Goal: Transaction & Acquisition: Purchase product/service

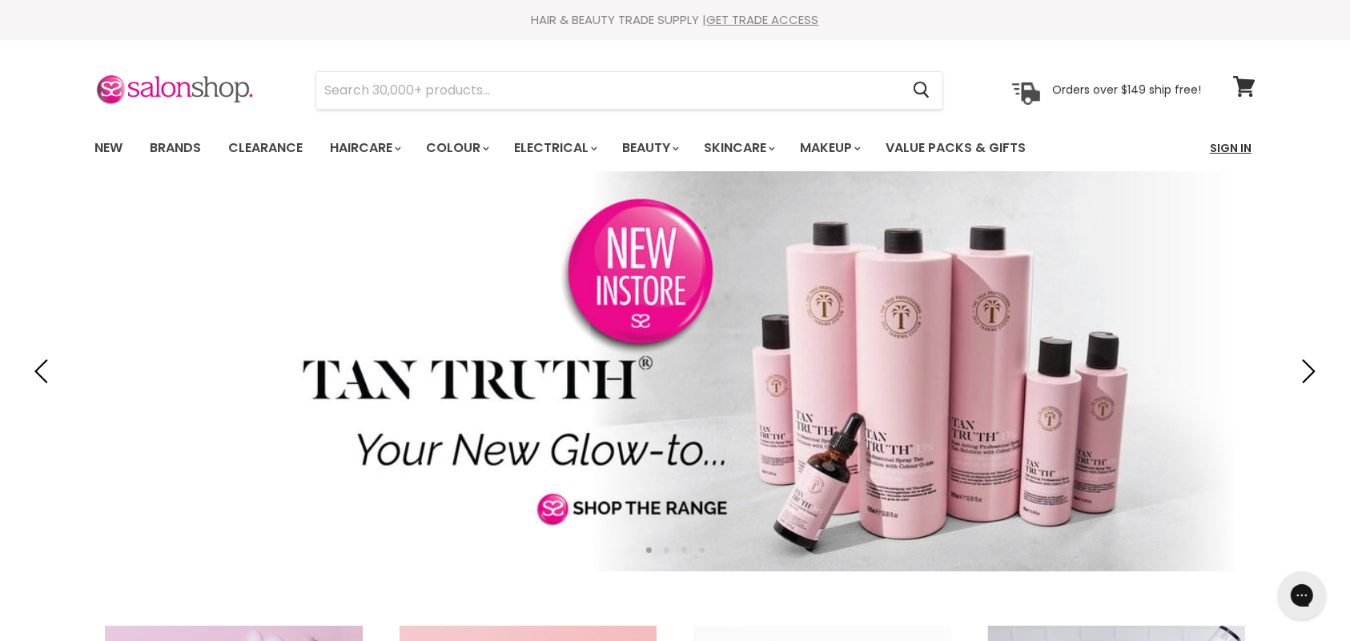
click at [1237, 149] on link "Sign In" at bounding box center [1230, 148] width 61 height 34
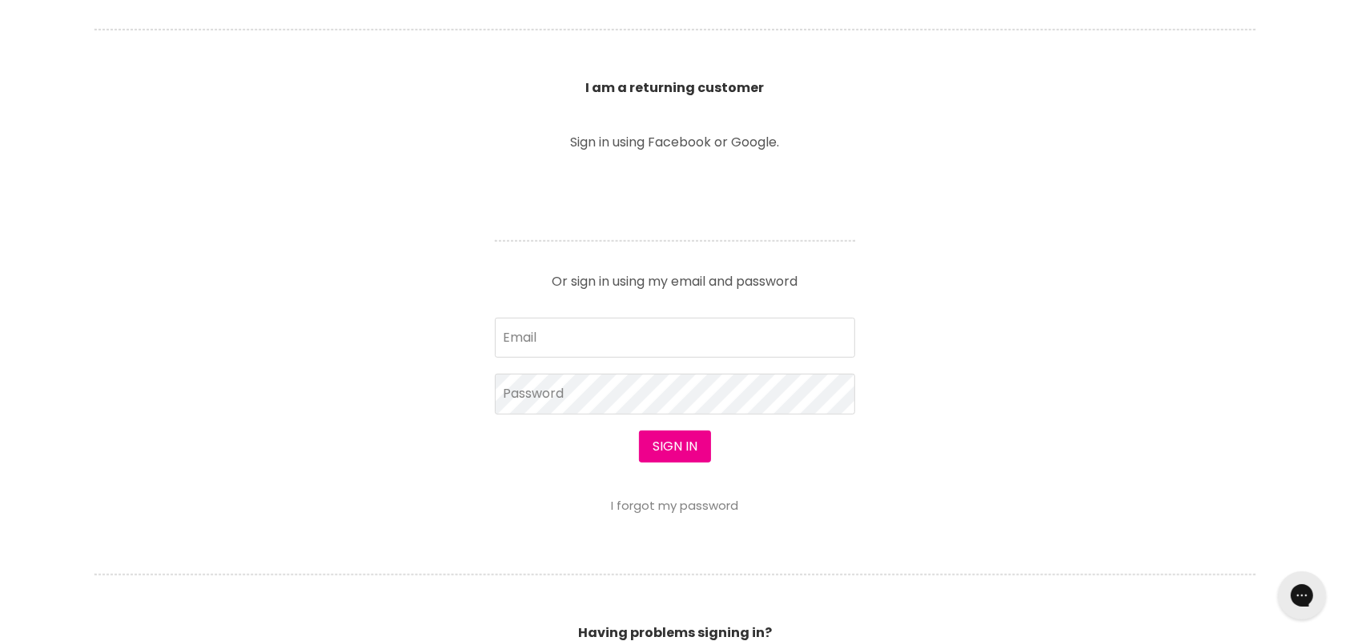
scroll to position [587, 0]
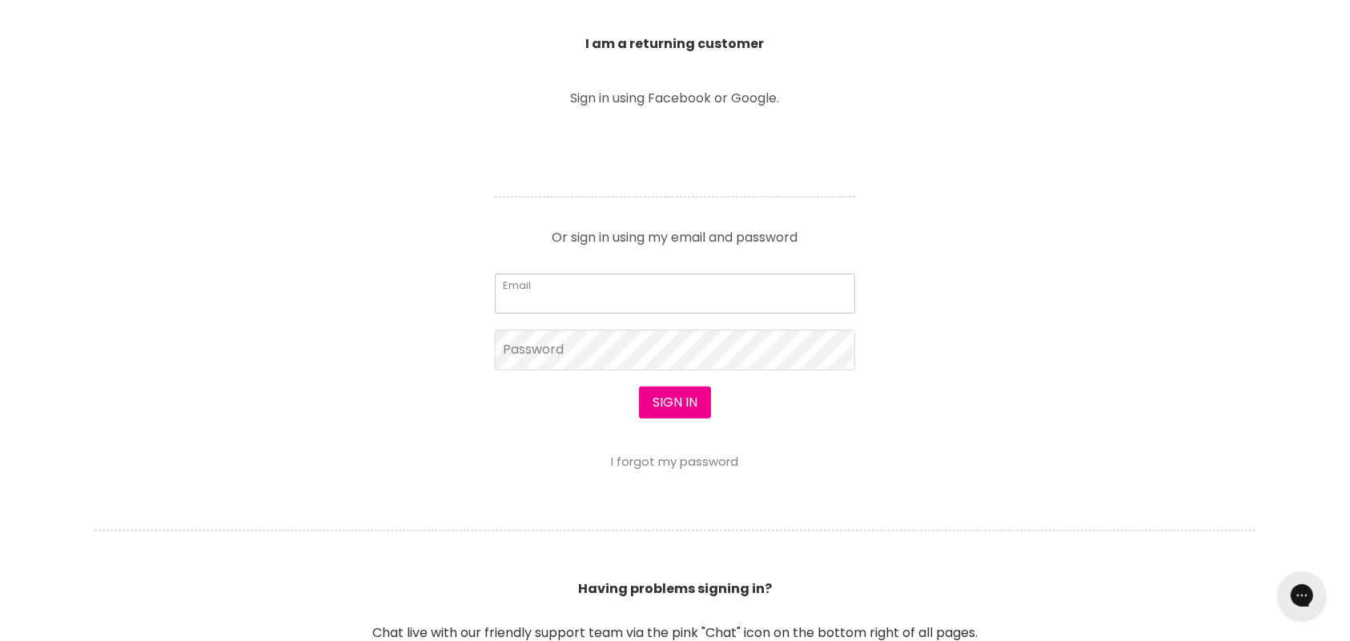
click at [817, 282] on input "Email" at bounding box center [675, 294] width 360 height 40
type input "[EMAIL_ADDRESS][DOMAIN_NAME]"
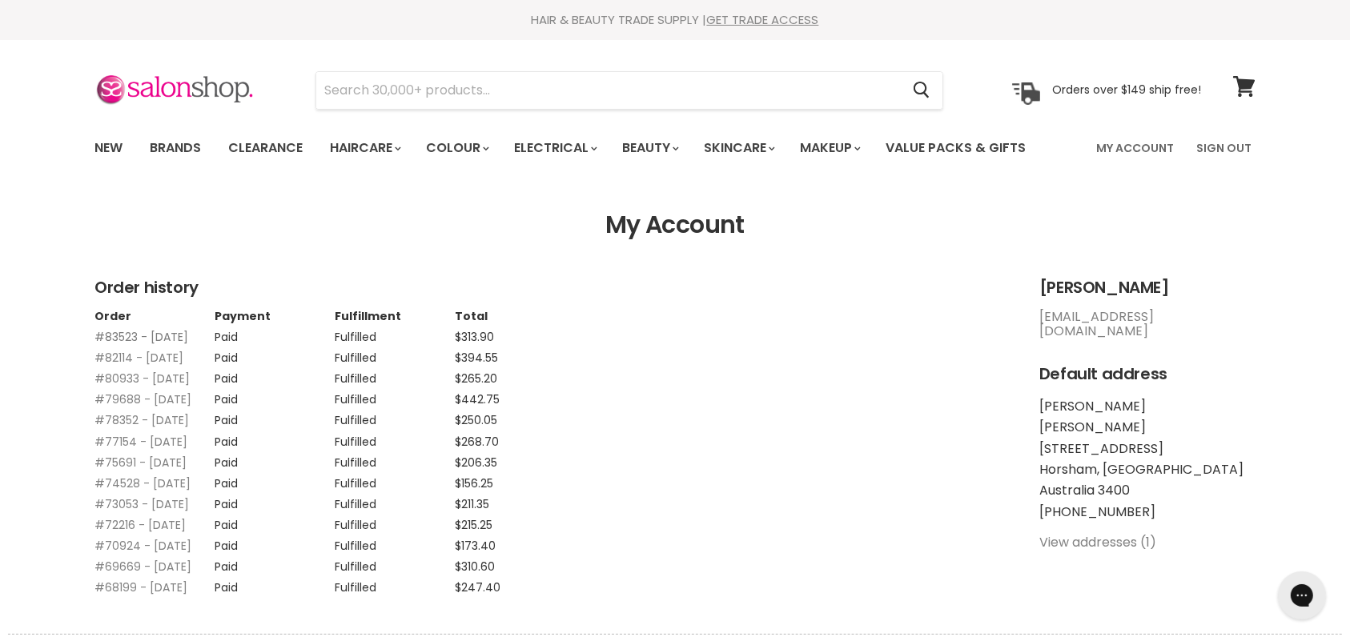
click at [112, 338] on link "#83523 - 24 Aug, 2025" at bounding box center [141, 337] width 94 height 16
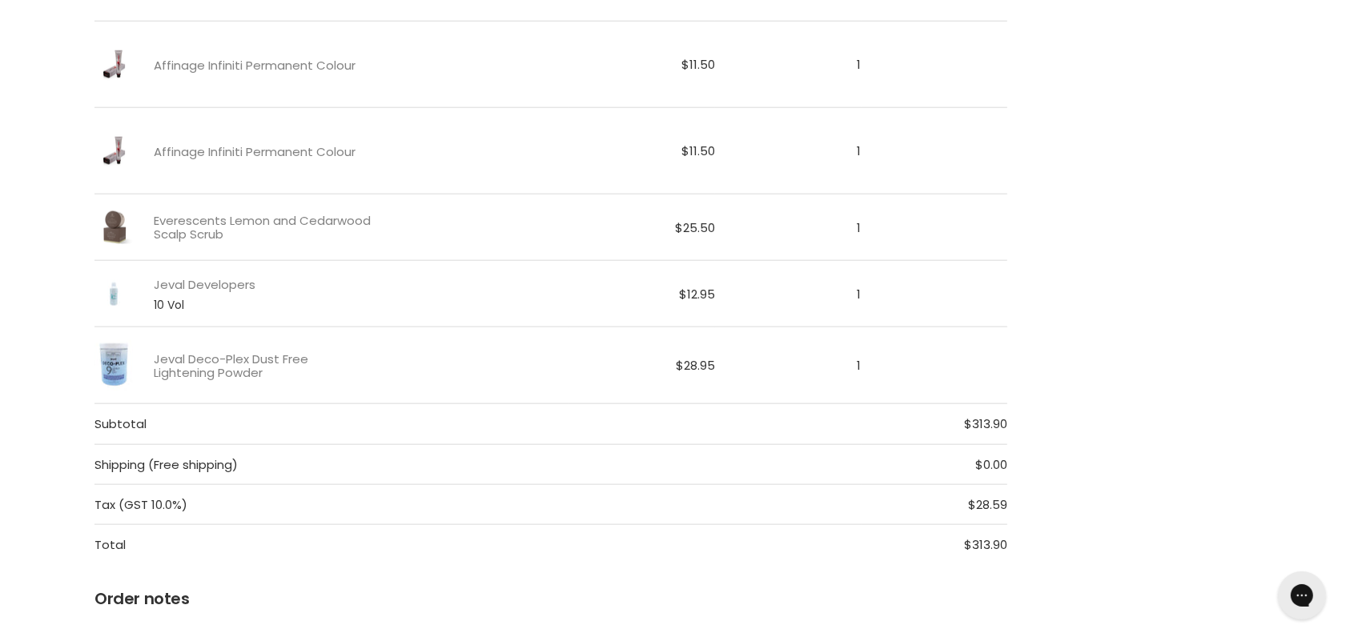
scroll to position [1560, 0]
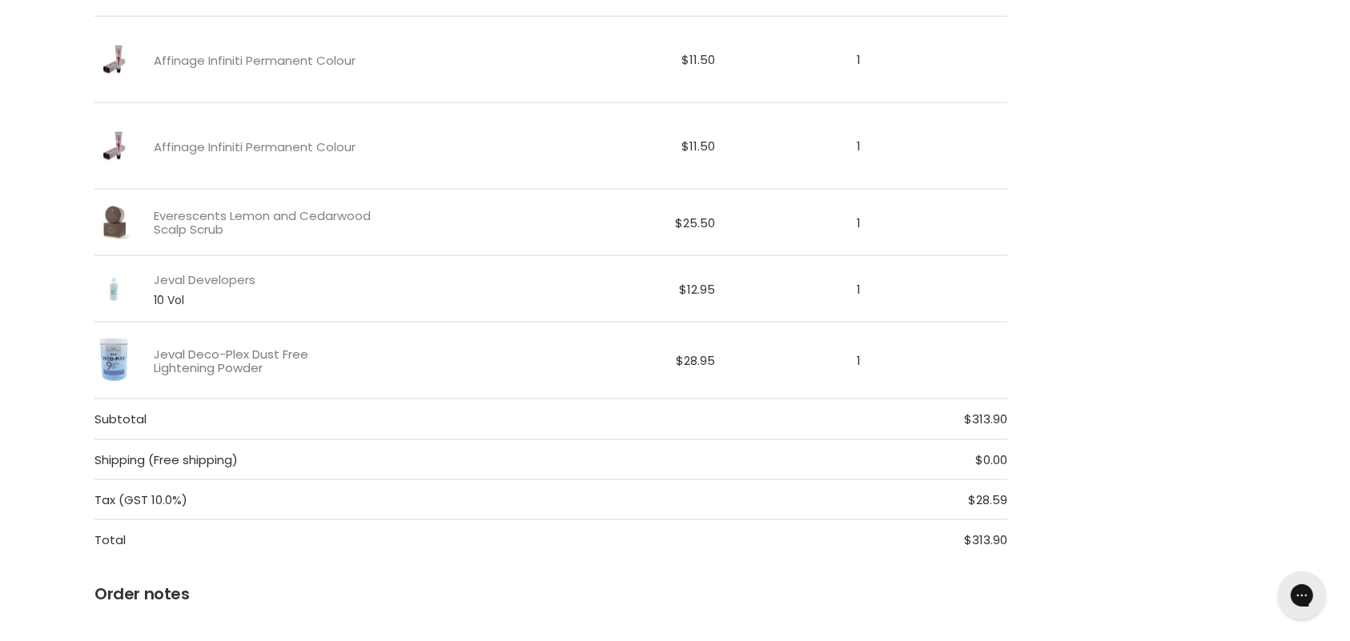
click at [219, 357] on link "Jeval Deco-Plex Dust Free Lightening Powder" at bounding box center [263, 361] width 218 height 28
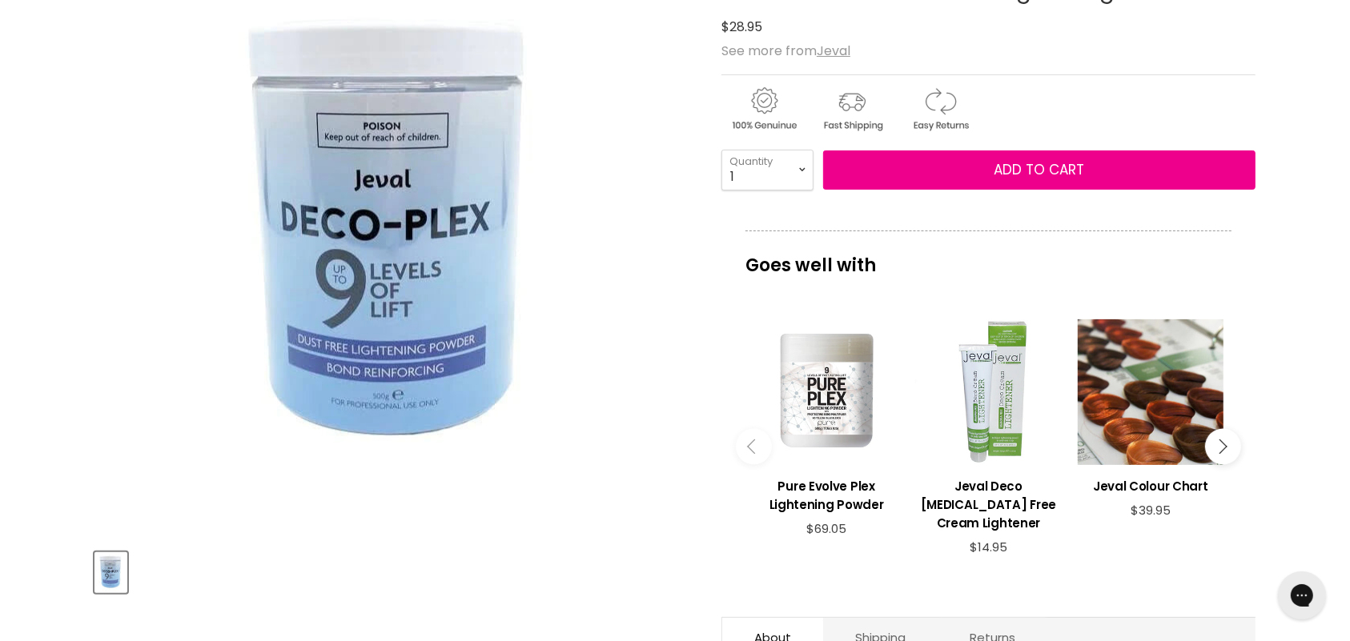
scroll to position [226, 0]
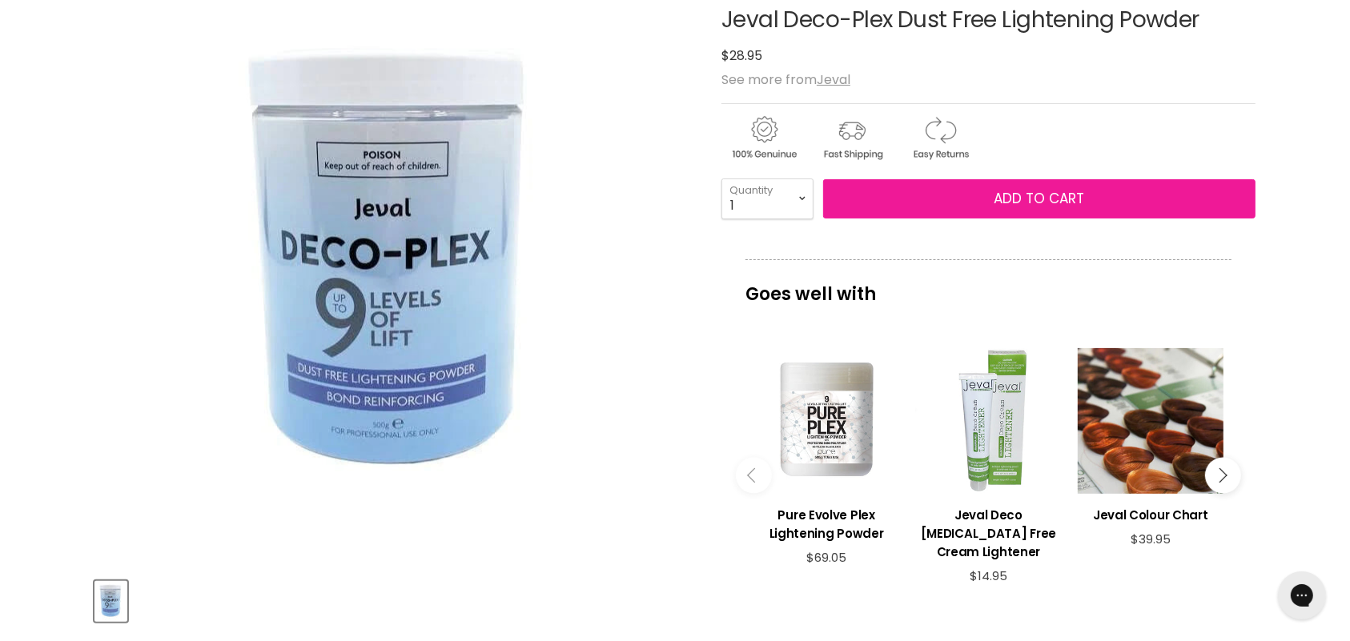
click at [919, 201] on button "Add to cart" at bounding box center [1039, 199] width 432 height 40
click at [1035, 196] on span "Add to cart" at bounding box center [1039, 198] width 90 height 19
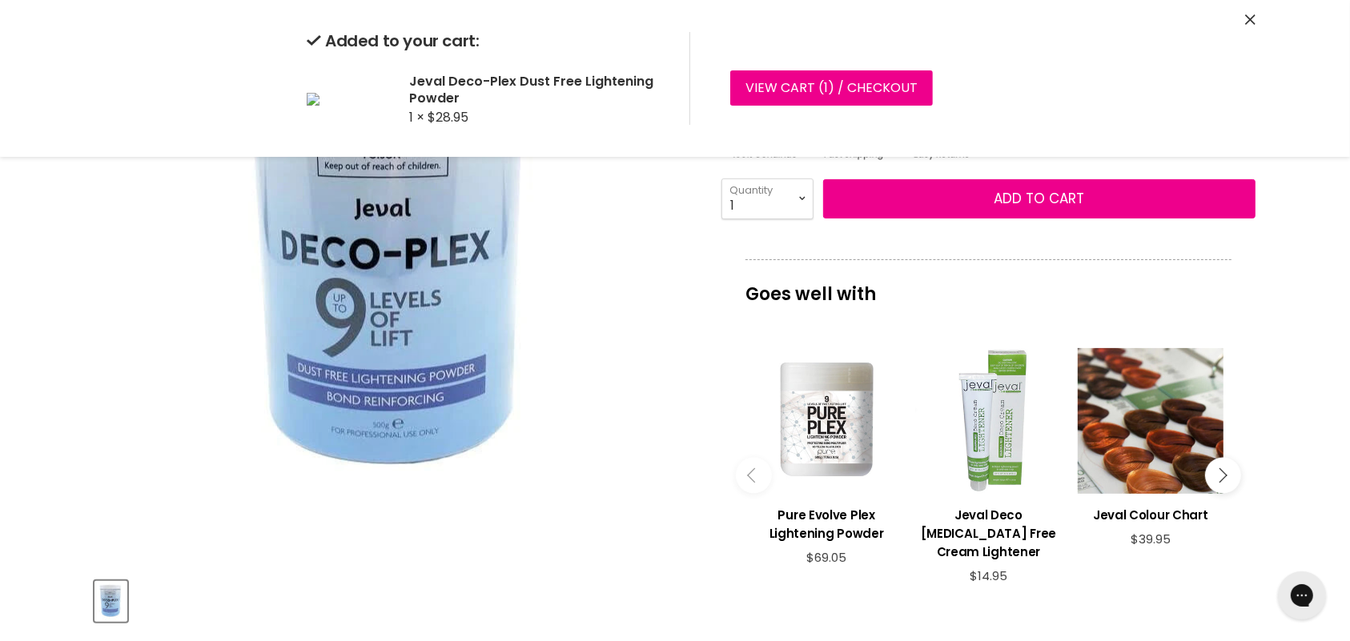
click at [1249, 21] on icon "Close" at bounding box center [1250, 19] width 10 height 10
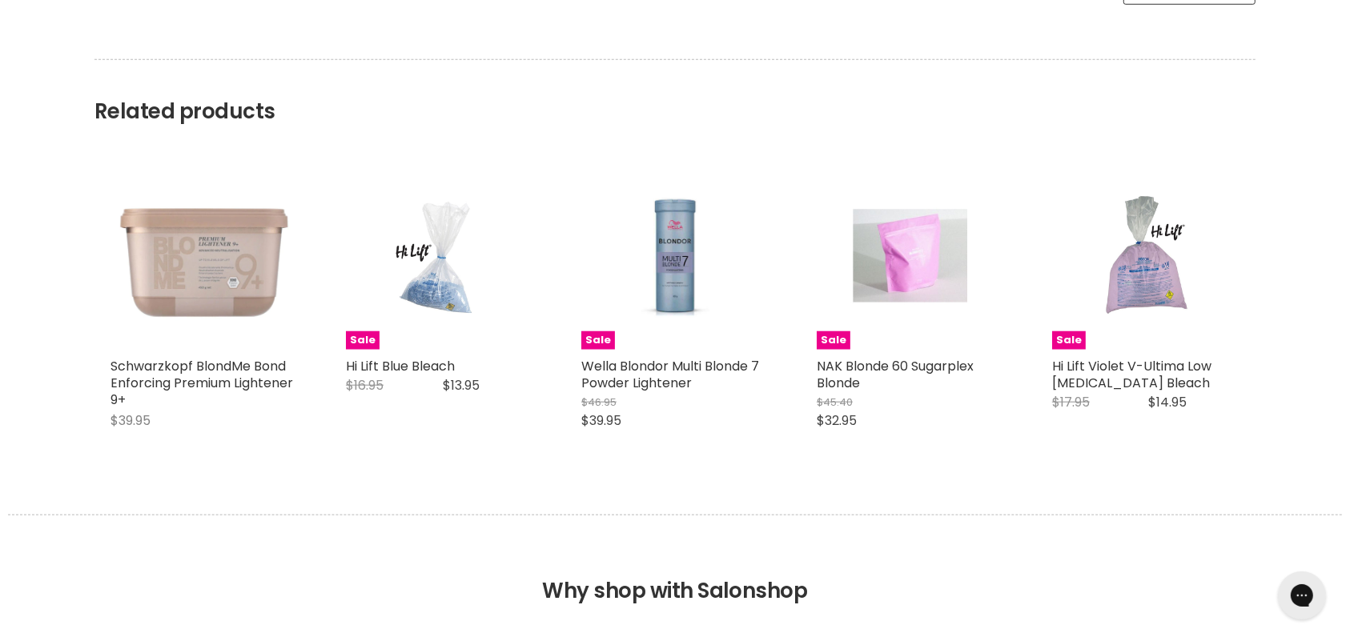
scroll to position [1267, 0]
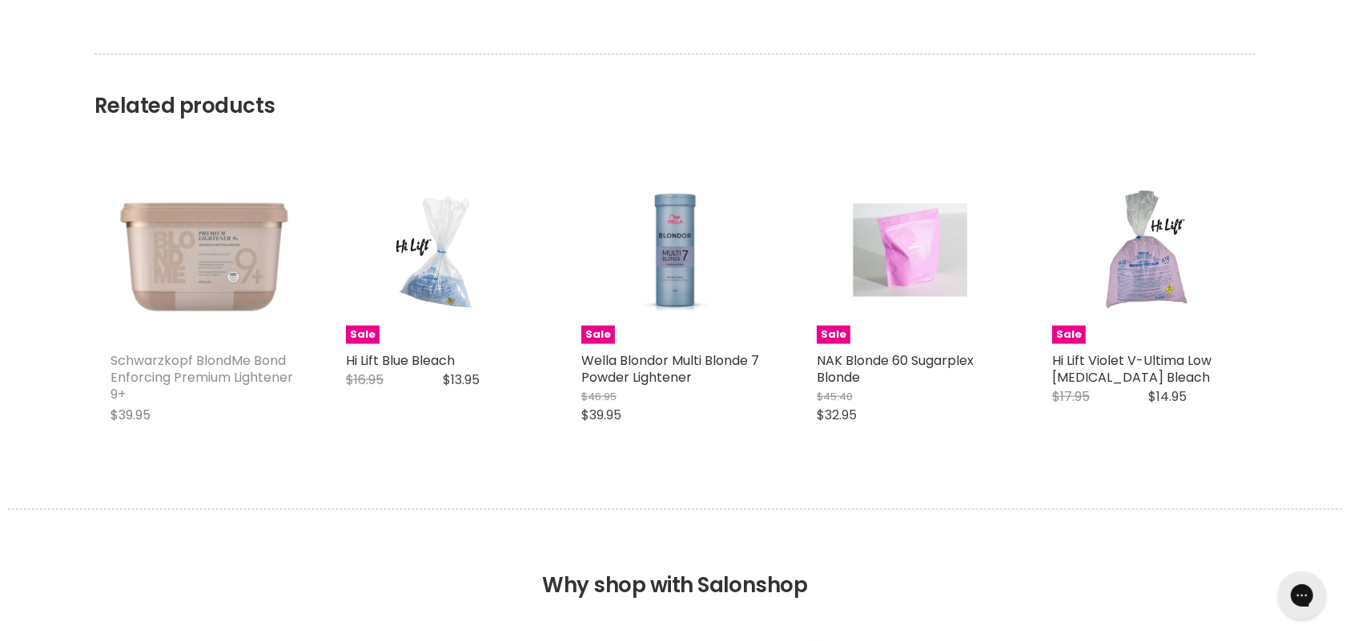
click at [273, 380] on link "Schwarzkopf BlondMe Bond Enforcing Premium Lightener 9+" at bounding box center [201, 377] width 183 height 52
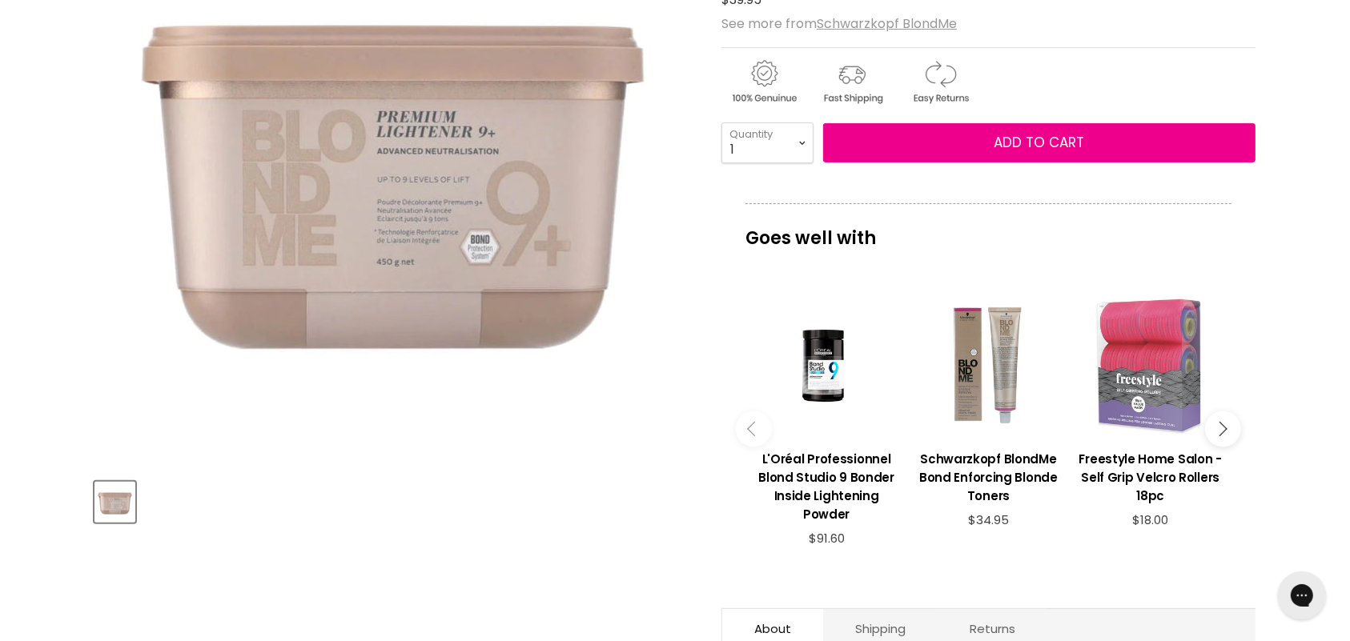
scroll to position [310, 0]
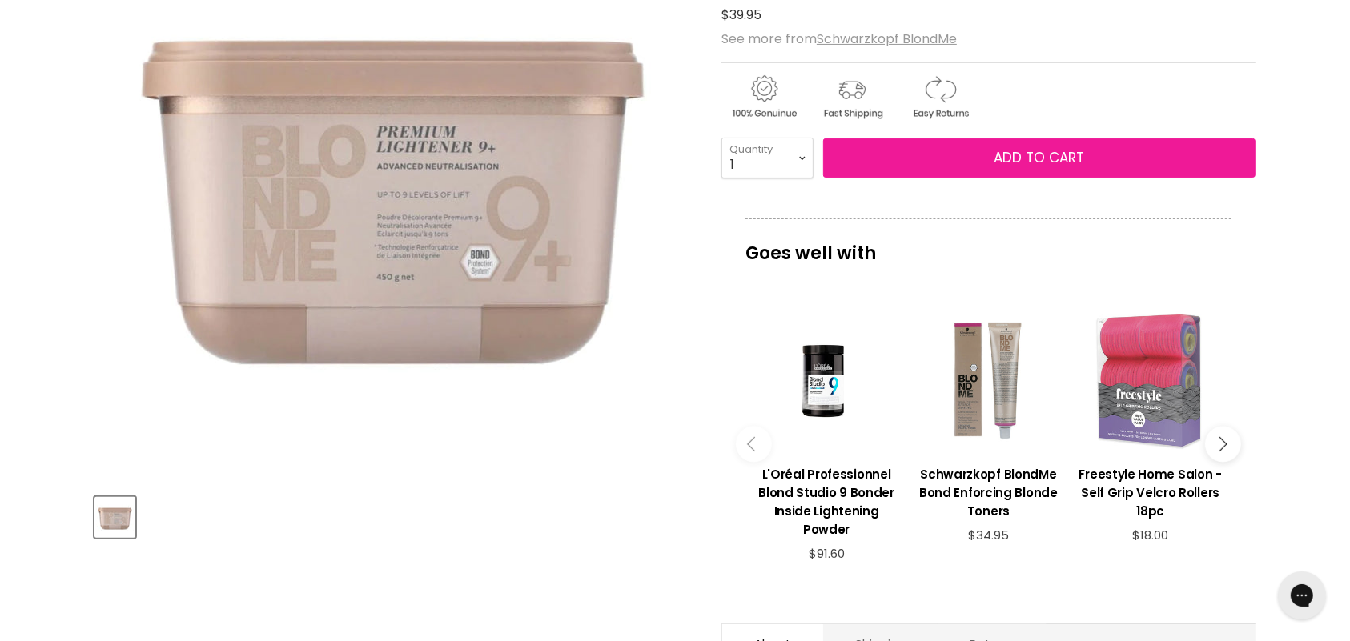
click at [1013, 158] on span "Add to cart" at bounding box center [1039, 157] width 90 height 19
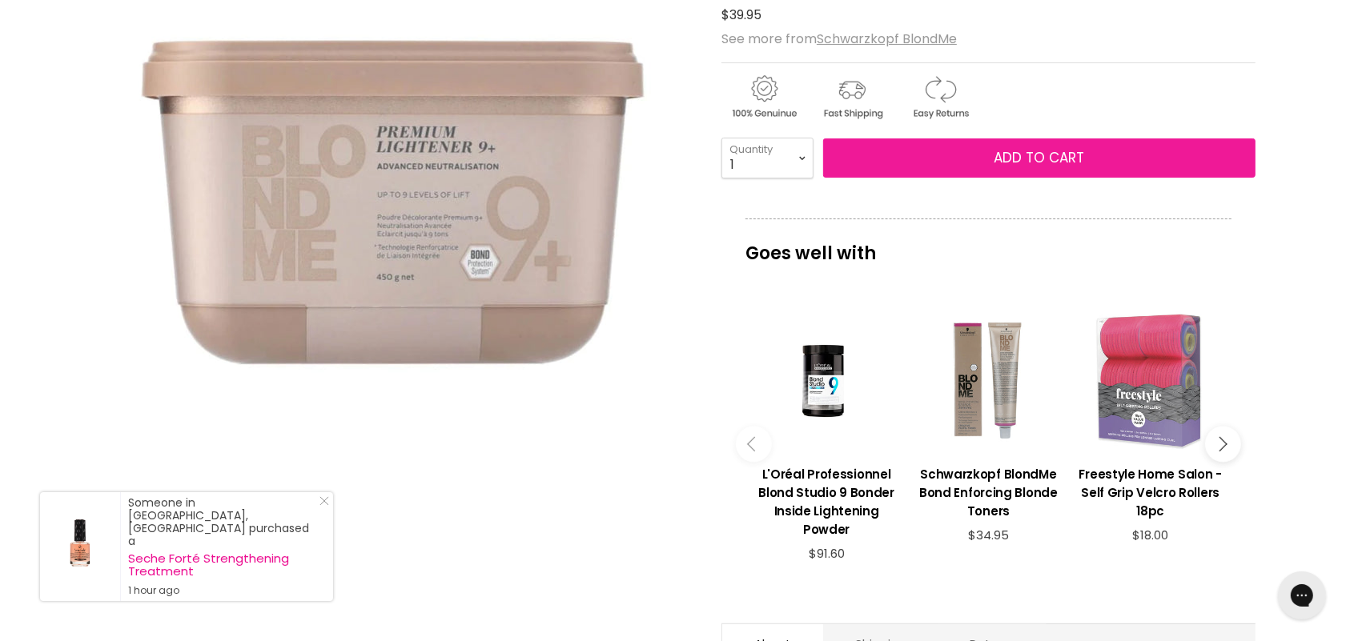
click at [1029, 148] on span "Add to cart" at bounding box center [1039, 157] width 90 height 19
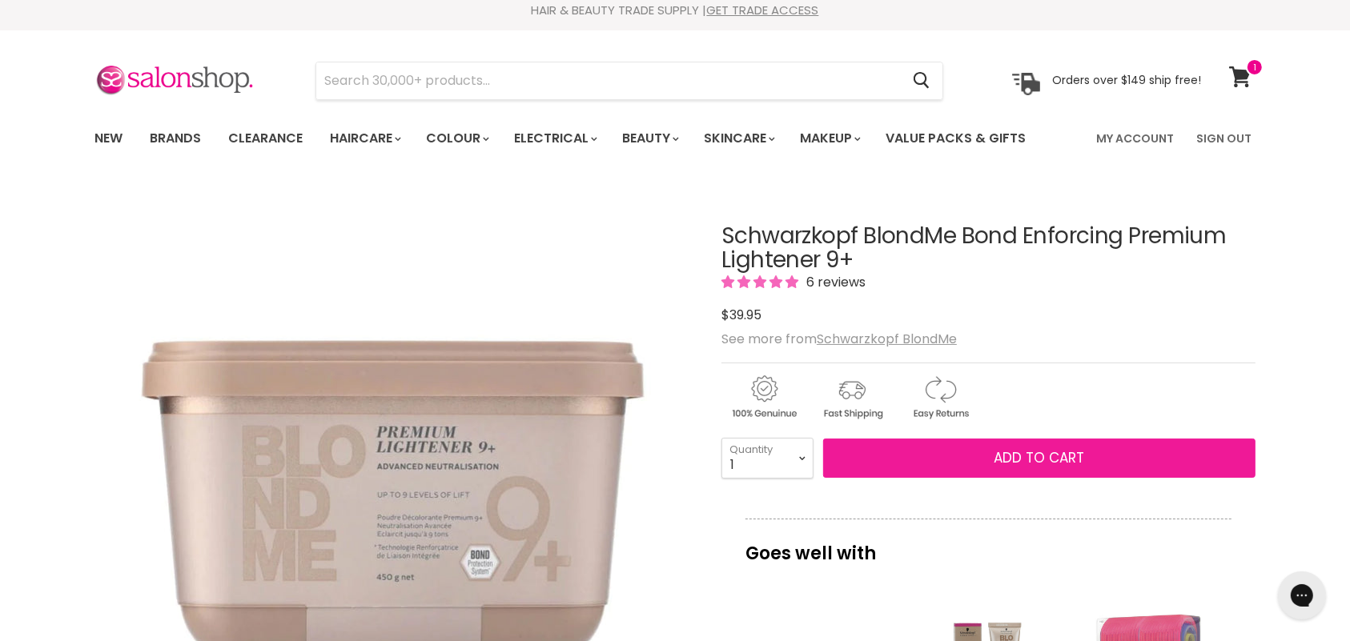
scroll to position [0, 0]
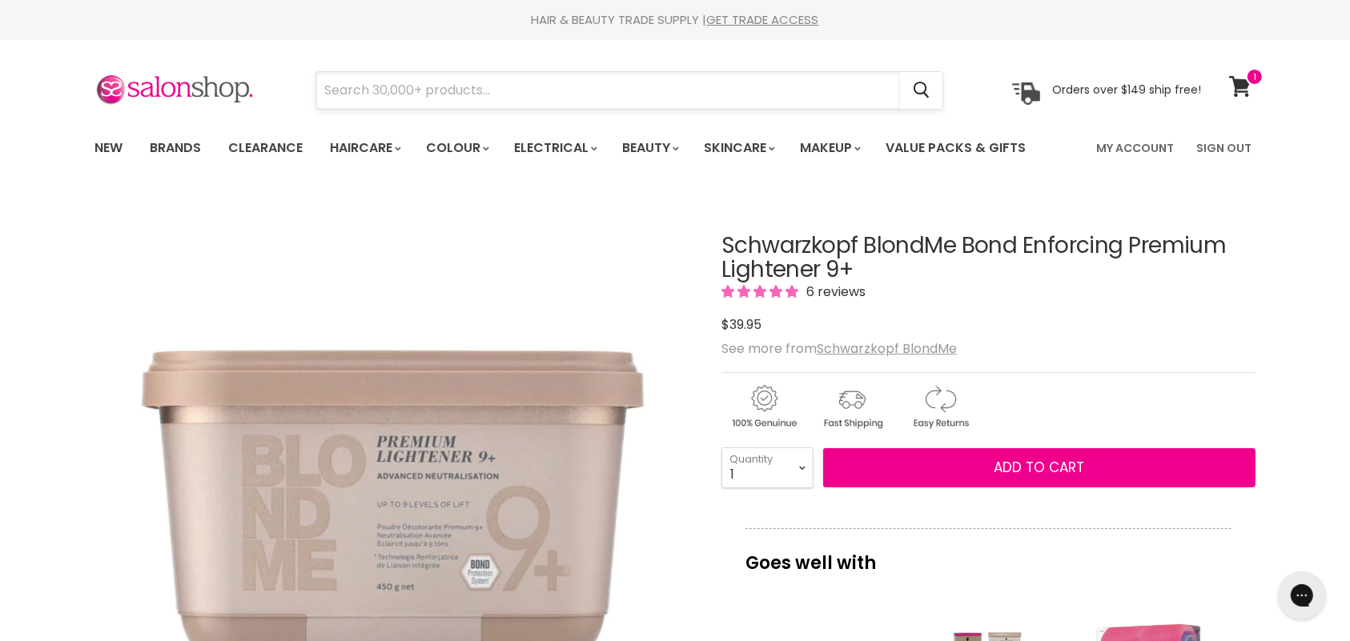
click at [522, 97] on input "Search" at bounding box center [608, 90] width 584 height 37
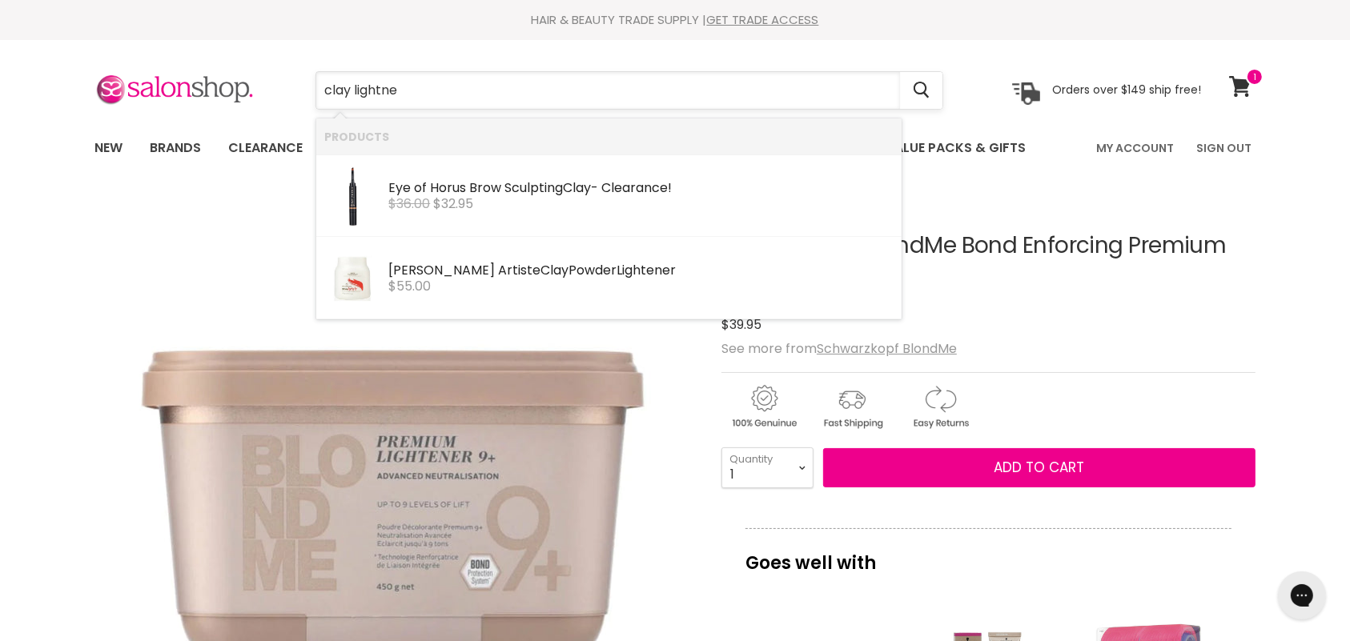
type input "[PERSON_NAME]"
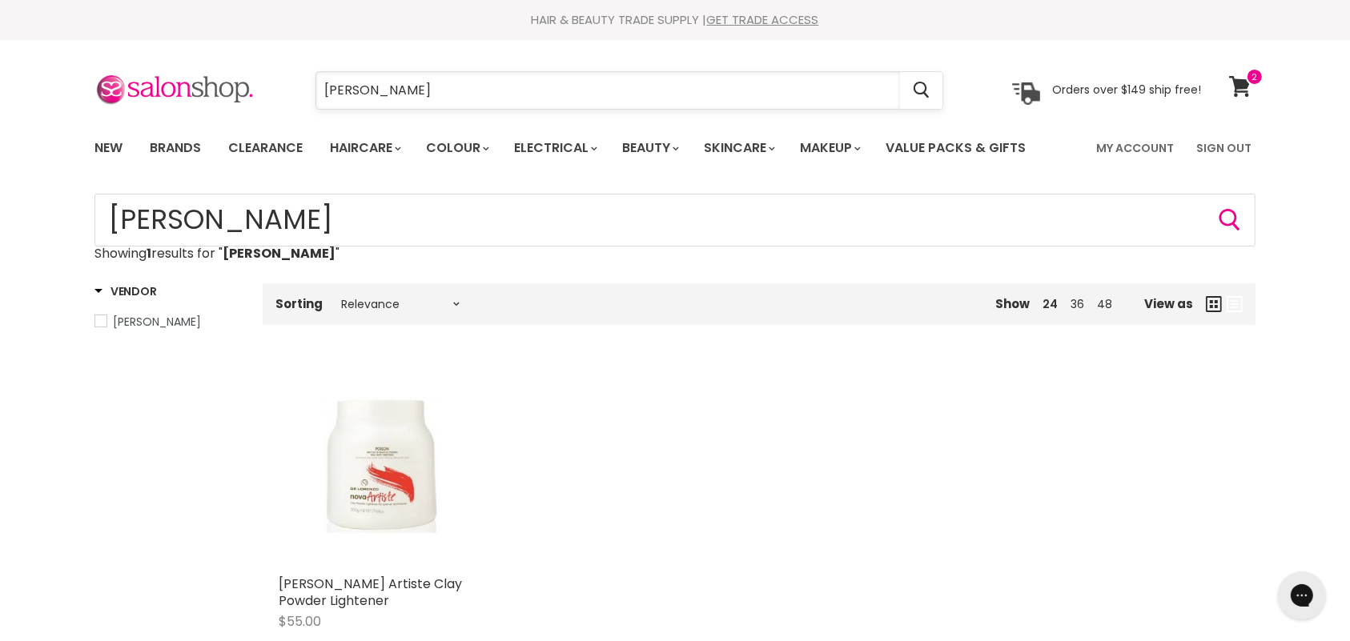
click at [457, 97] on input "[PERSON_NAME]" at bounding box center [608, 90] width 584 height 37
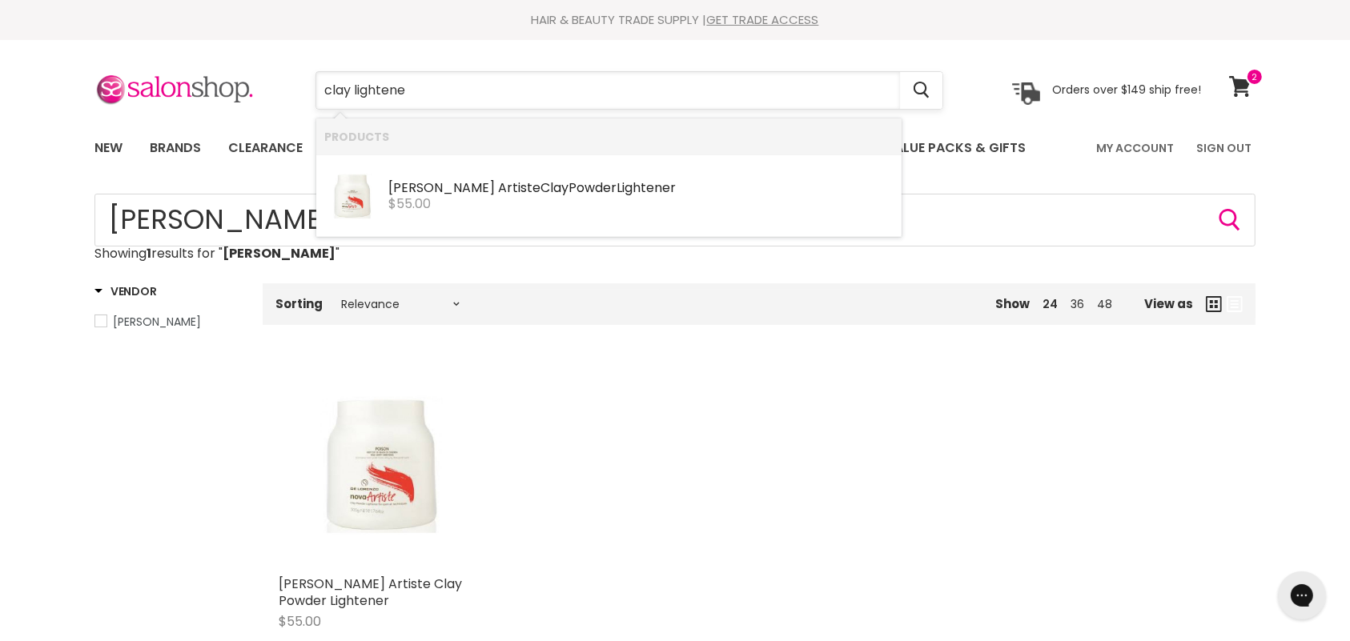
type input "clay lightener"
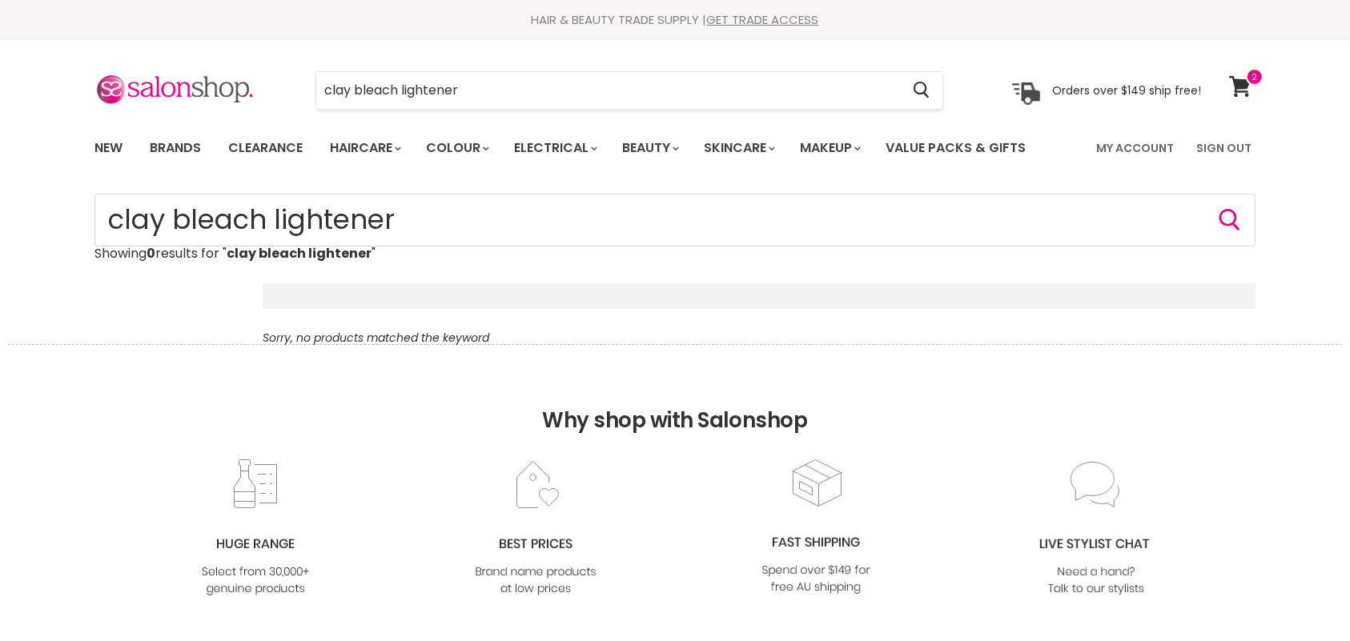
click at [225, 118] on section "Menu clay bleach lightener Cancel" at bounding box center [674, 82] width 1201 height 85
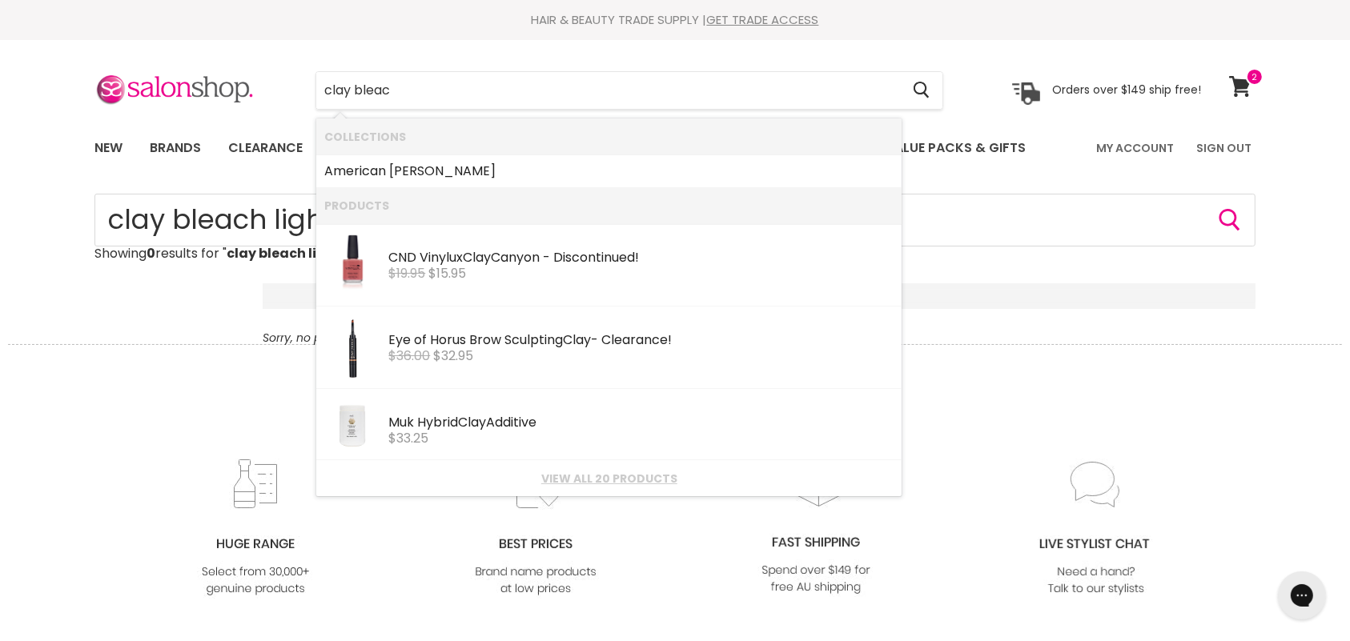
type input "clay bleach"
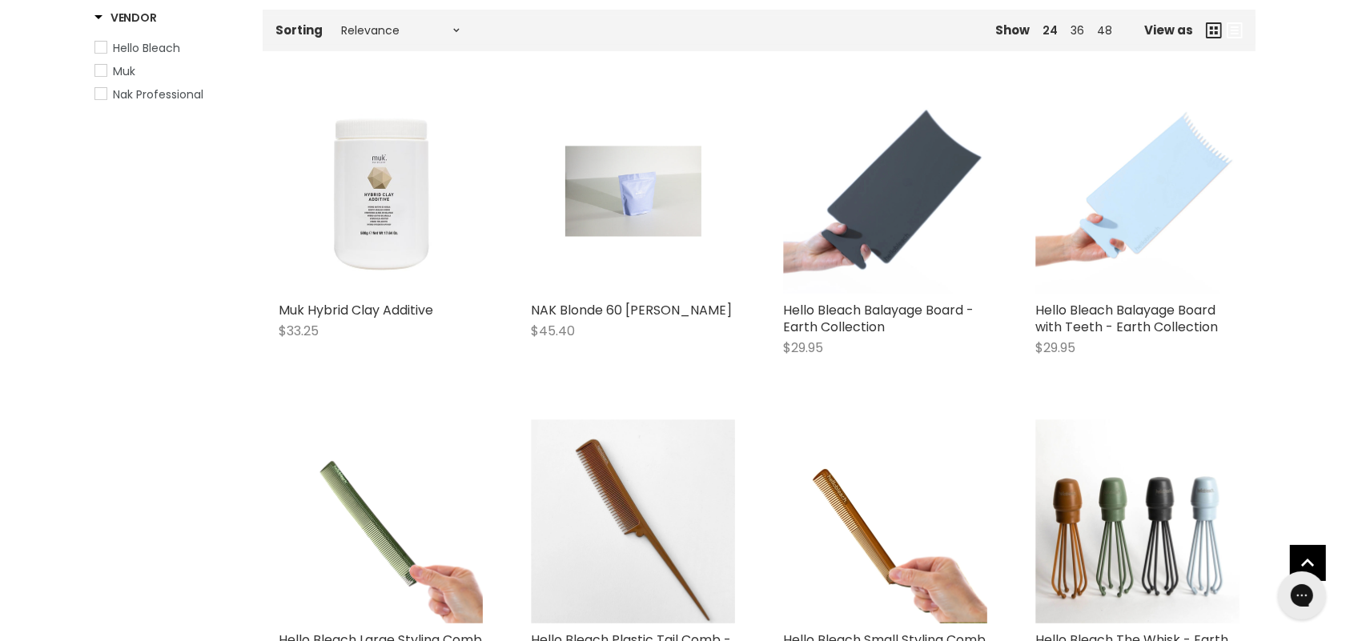
scroll to position [271, 0]
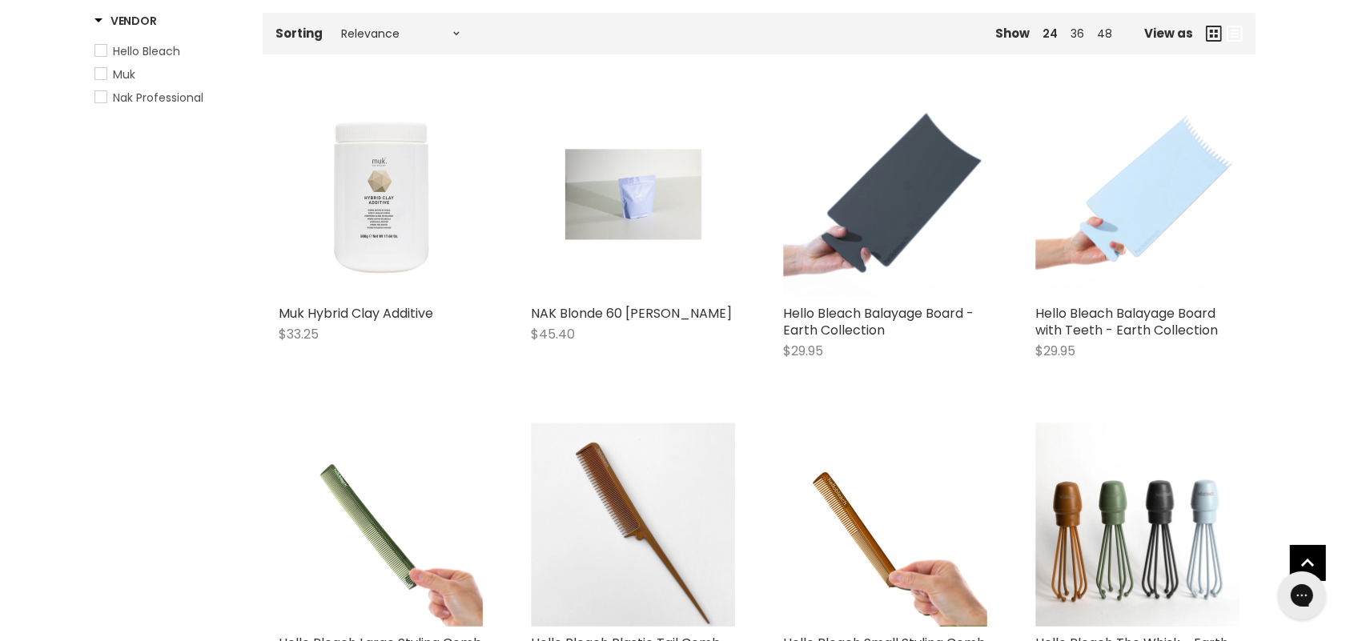
click at [285, 291] on img "Main content" at bounding box center [381, 195] width 204 height 204
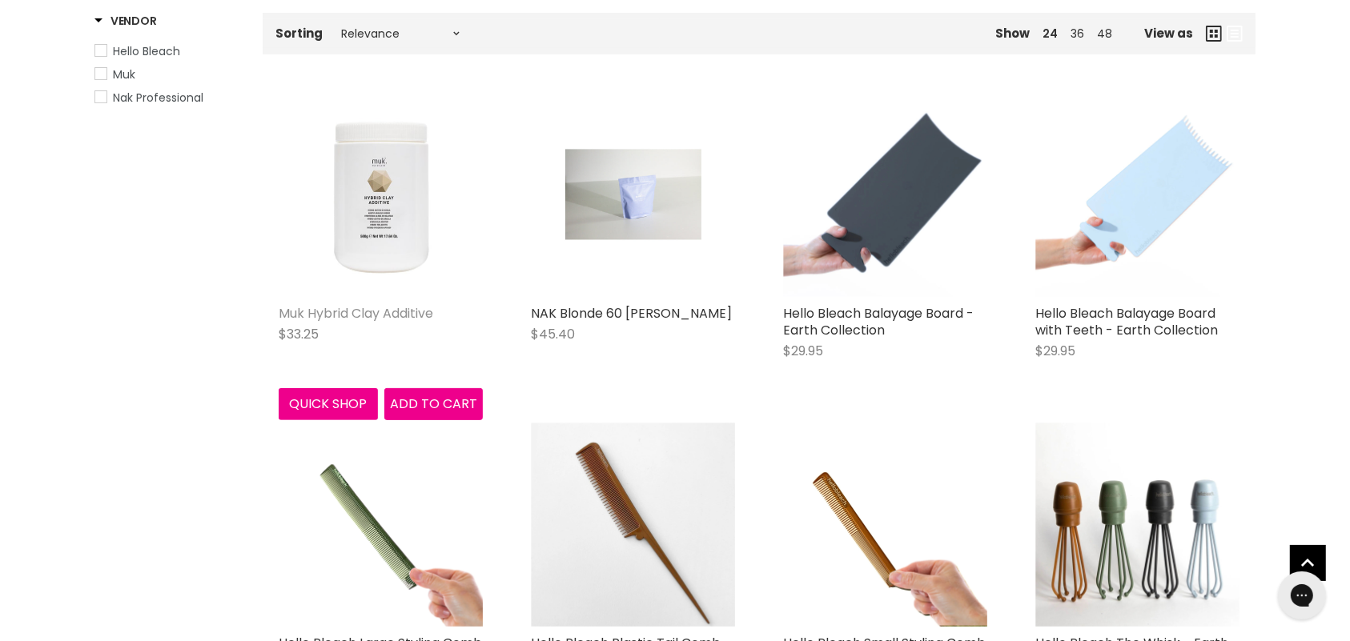
click at [312, 315] on link "Muk Hybrid Clay Additive" at bounding box center [356, 313] width 155 height 18
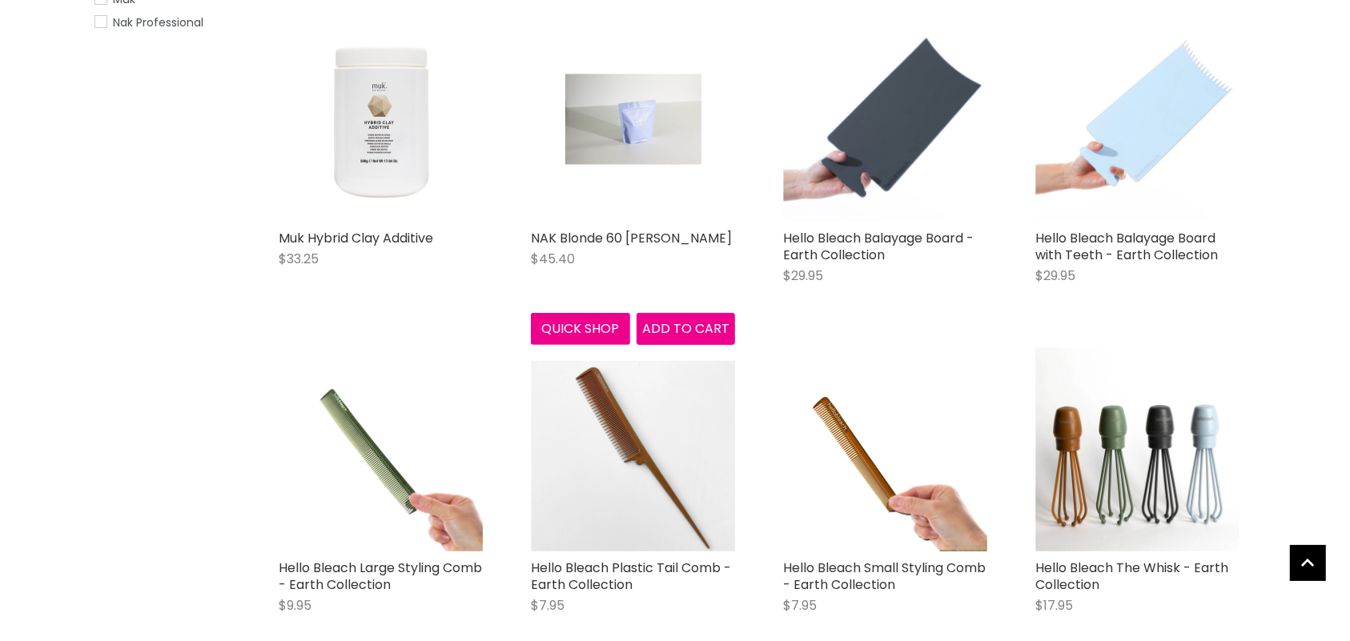
scroll to position [346, 0]
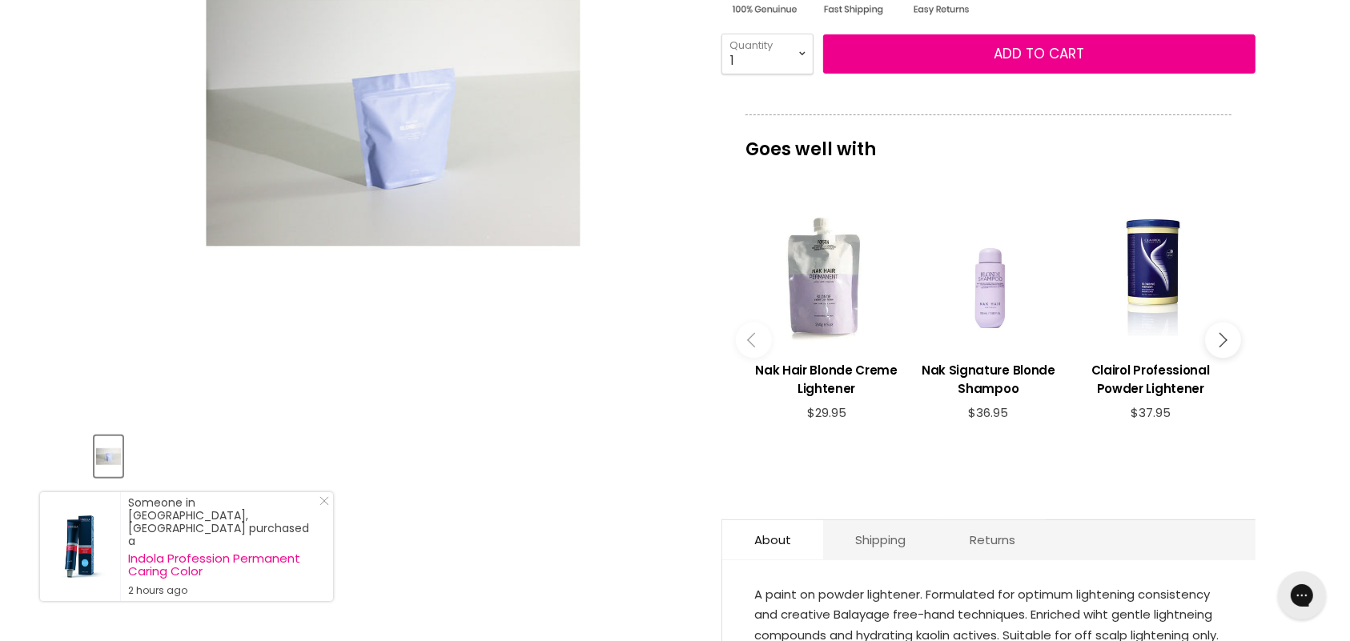
scroll to position [350, 0]
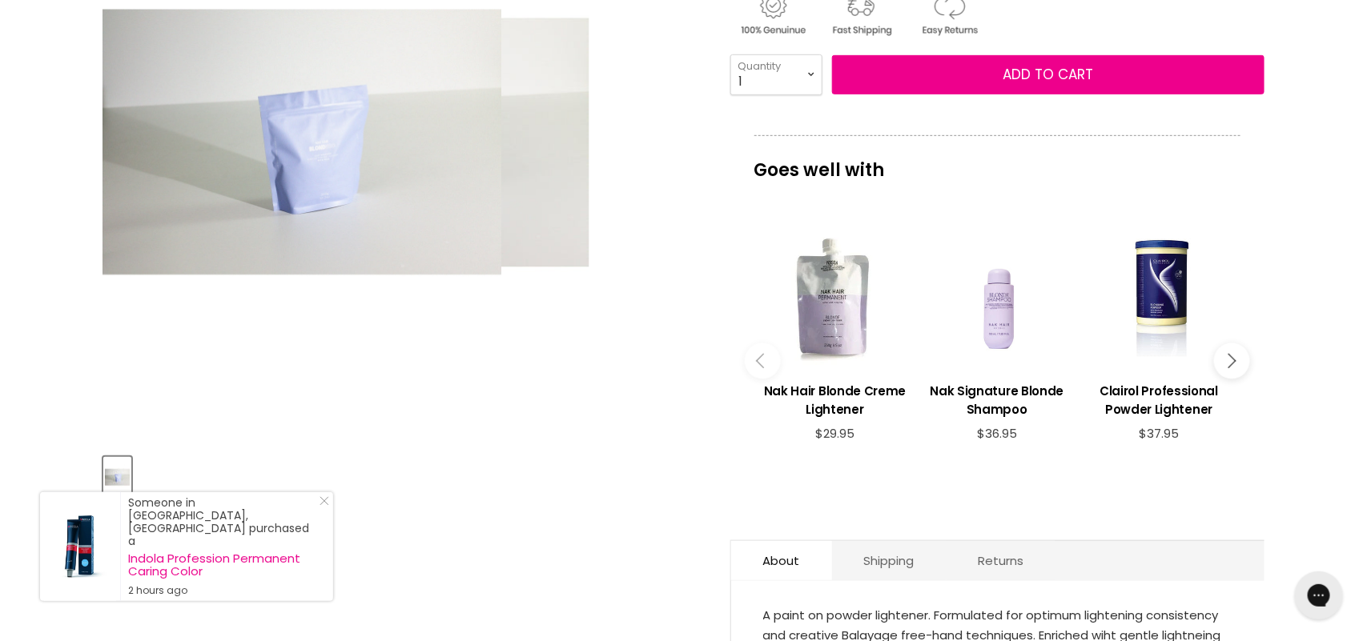
click at [591, 437] on div "Click or scroll to zoom Tap or pinch to zoom" at bounding box center [402, 143] width 598 height 598
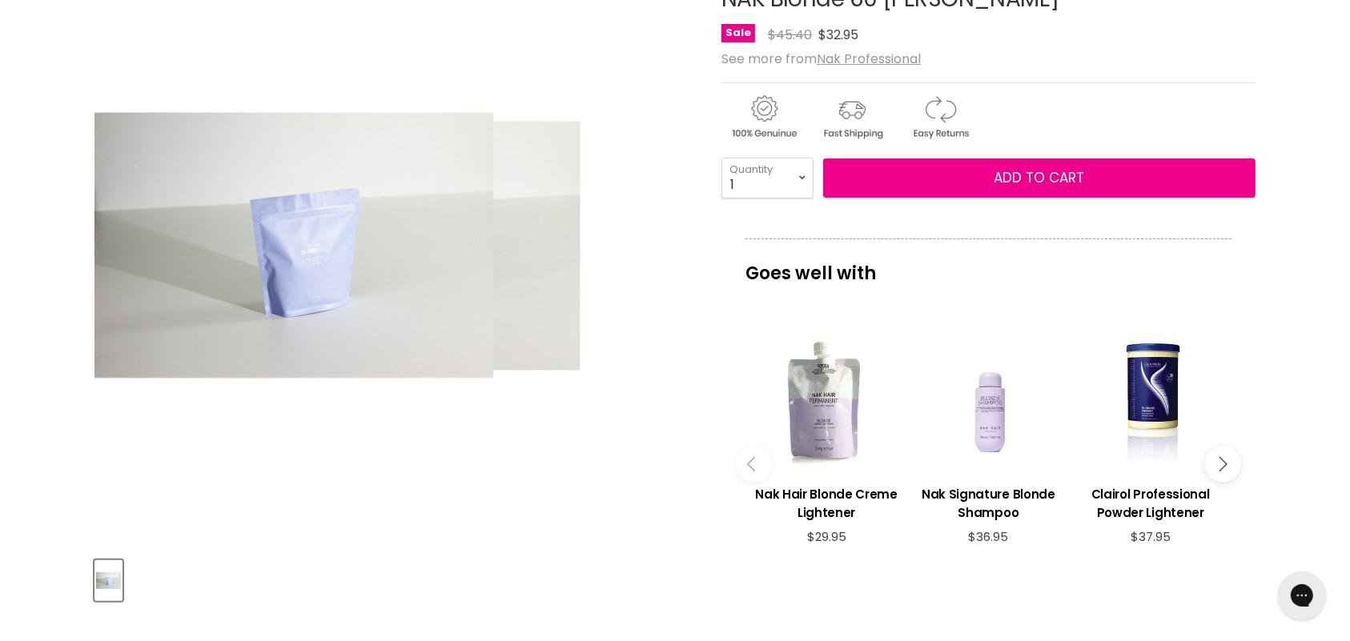
scroll to position [244, 0]
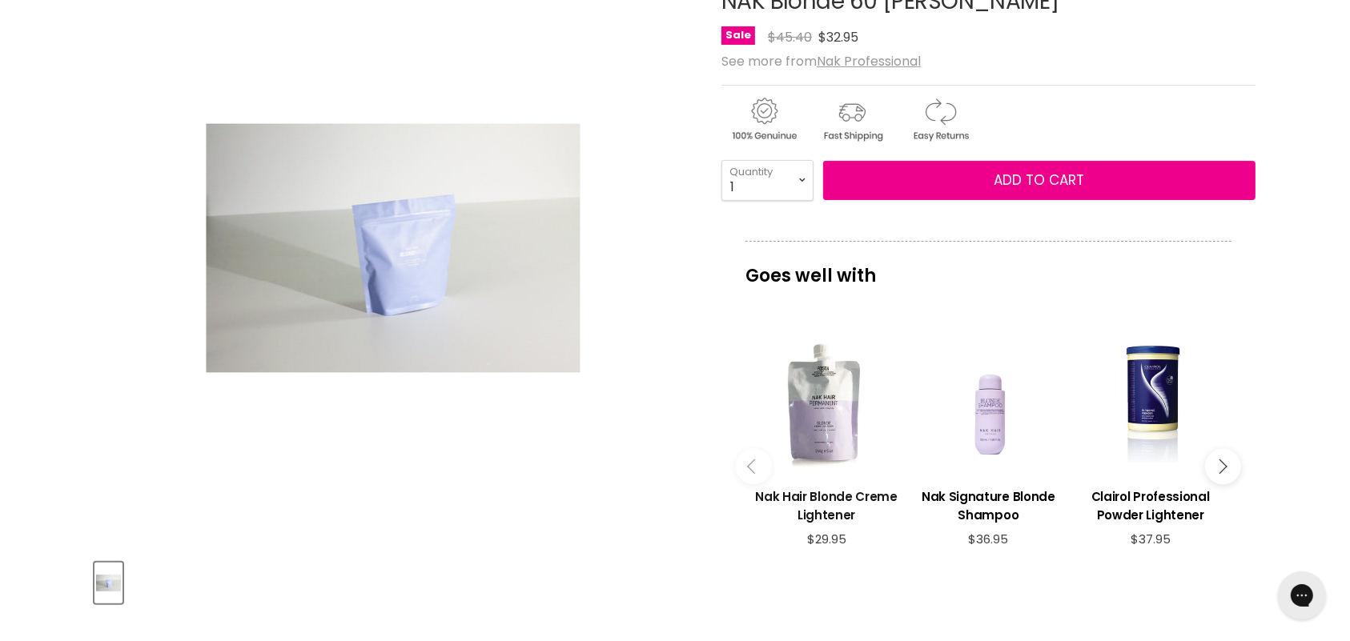
click at [818, 501] on h3 "Nak Hair Blonde Creme Lightener" at bounding box center [826, 506] width 146 height 37
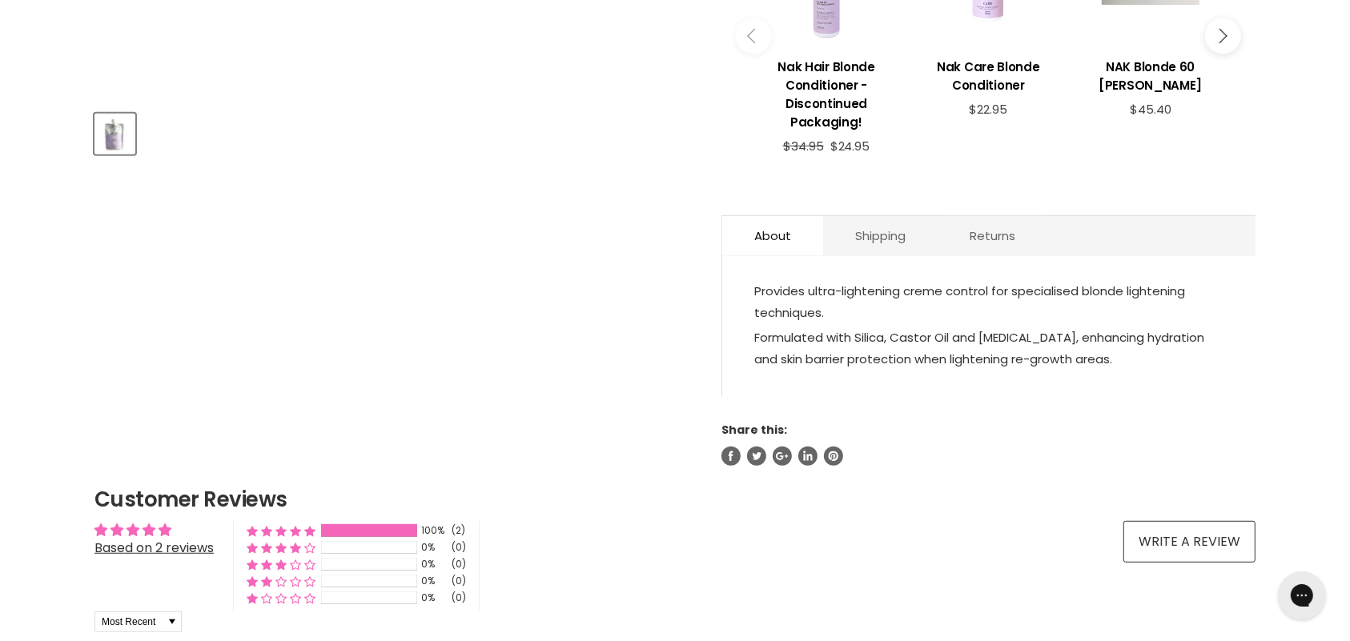
scroll to position [690, 0]
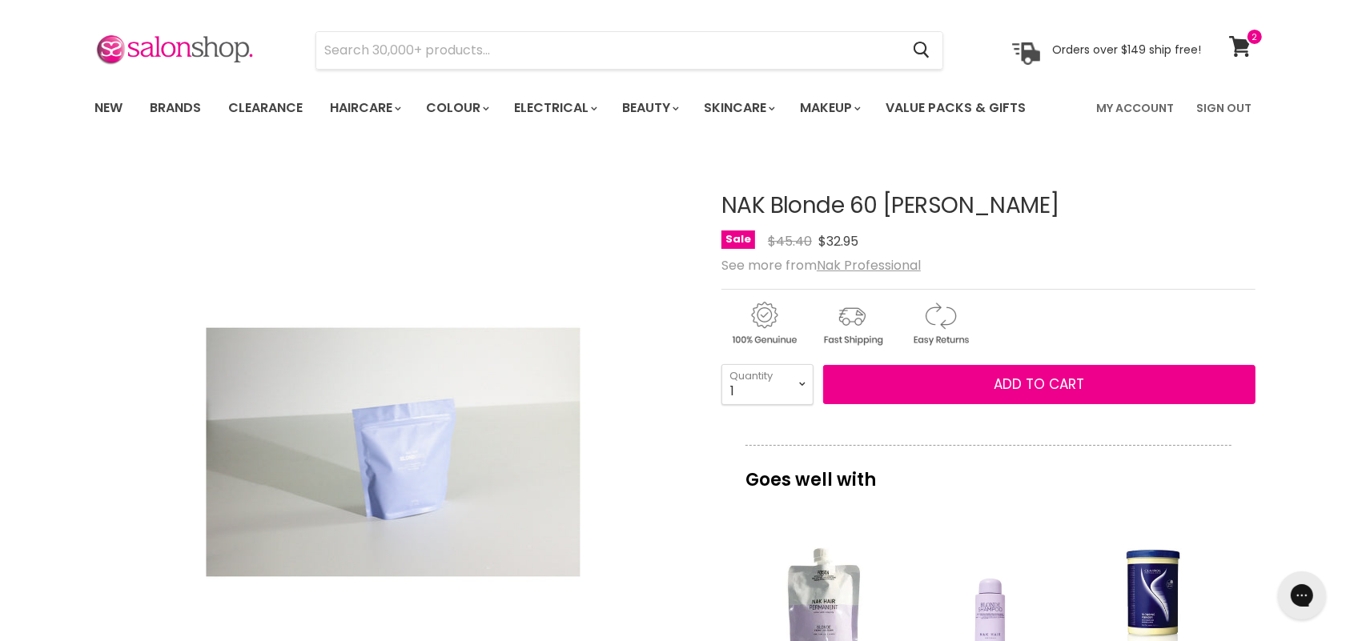
scroll to position [38, 0]
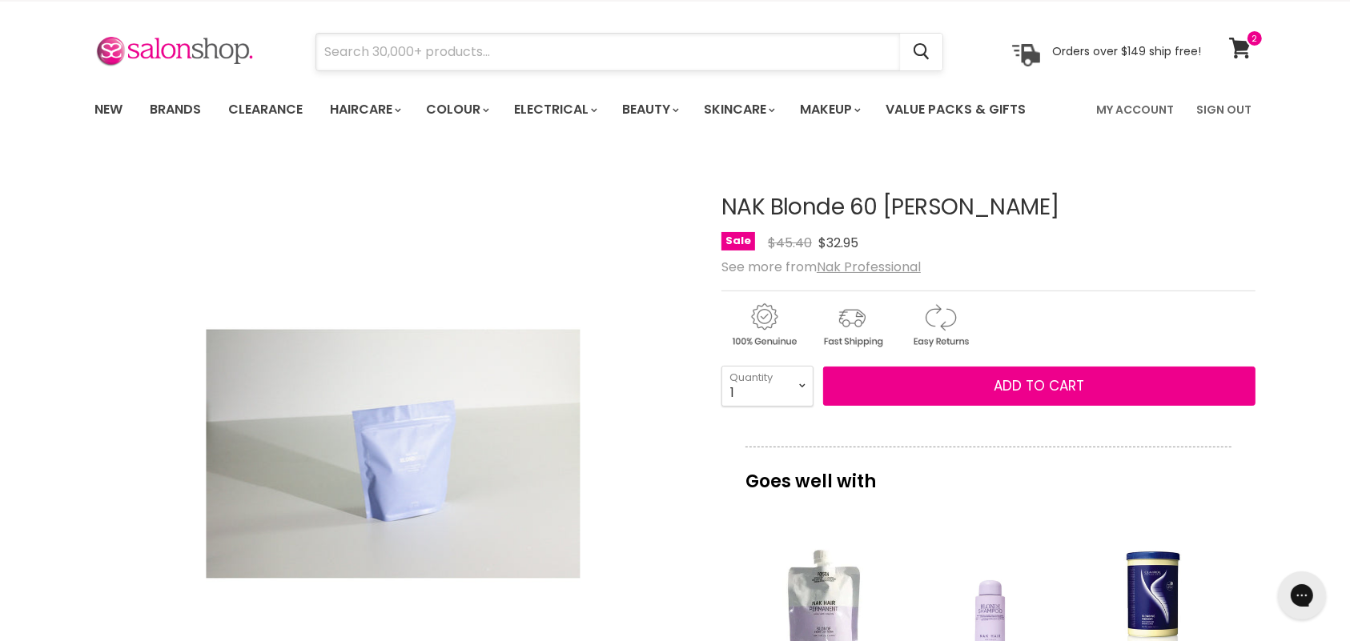
click at [392, 50] on input "Search" at bounding box center [608, 52] width 584 height 37
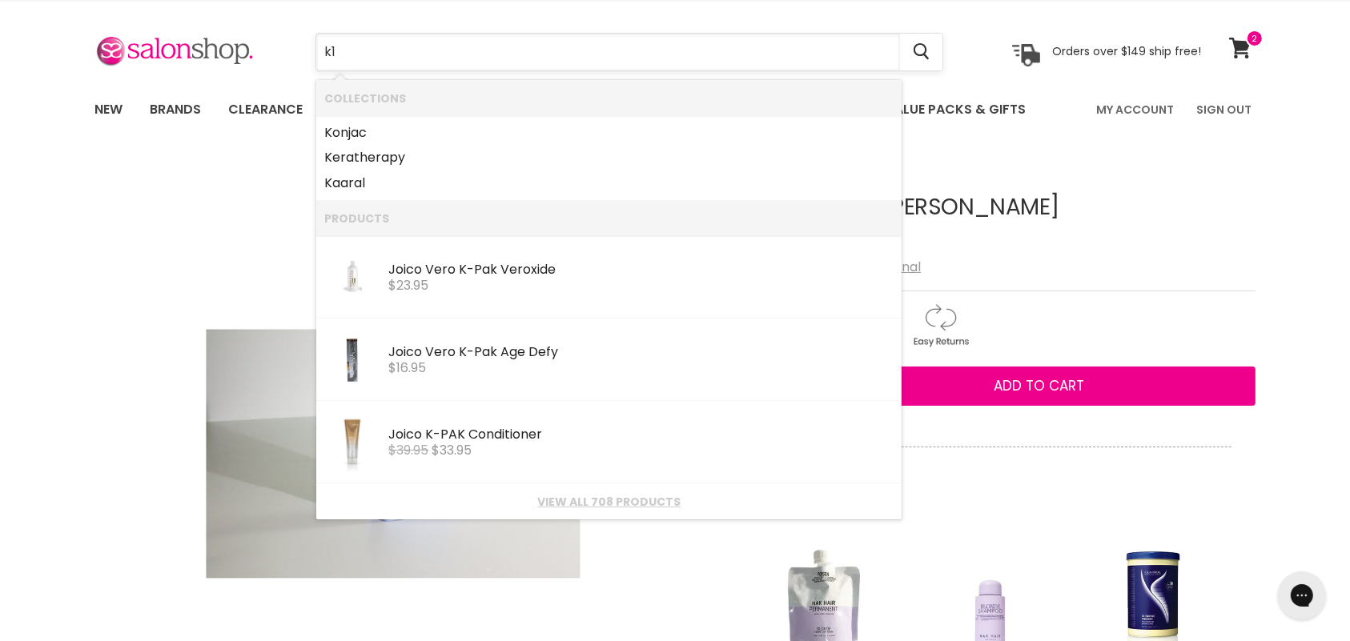
type input "k18"
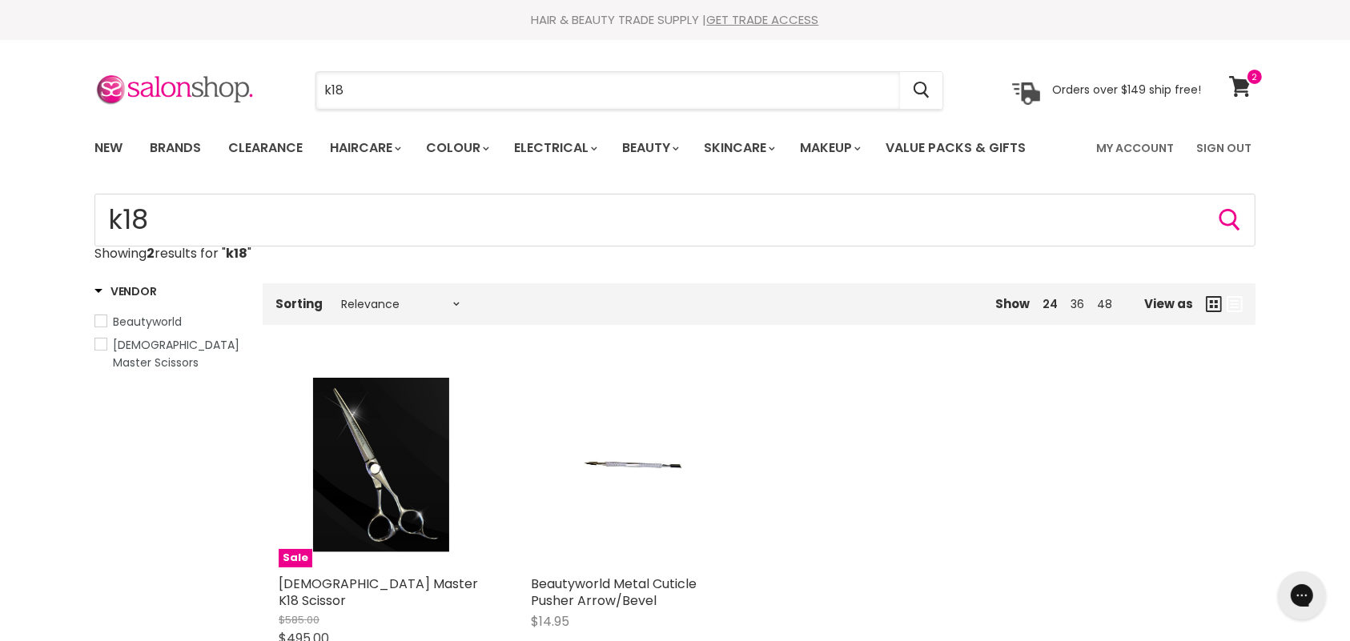
drag, startPoint x: 359, startPoint y: 96, endPoint x: 170, endPoint y: 66, distance: 191.4
click at [170, 66] on section "Menu k18 Cancel" at bounding box center [674, 82] width 1201 height 85
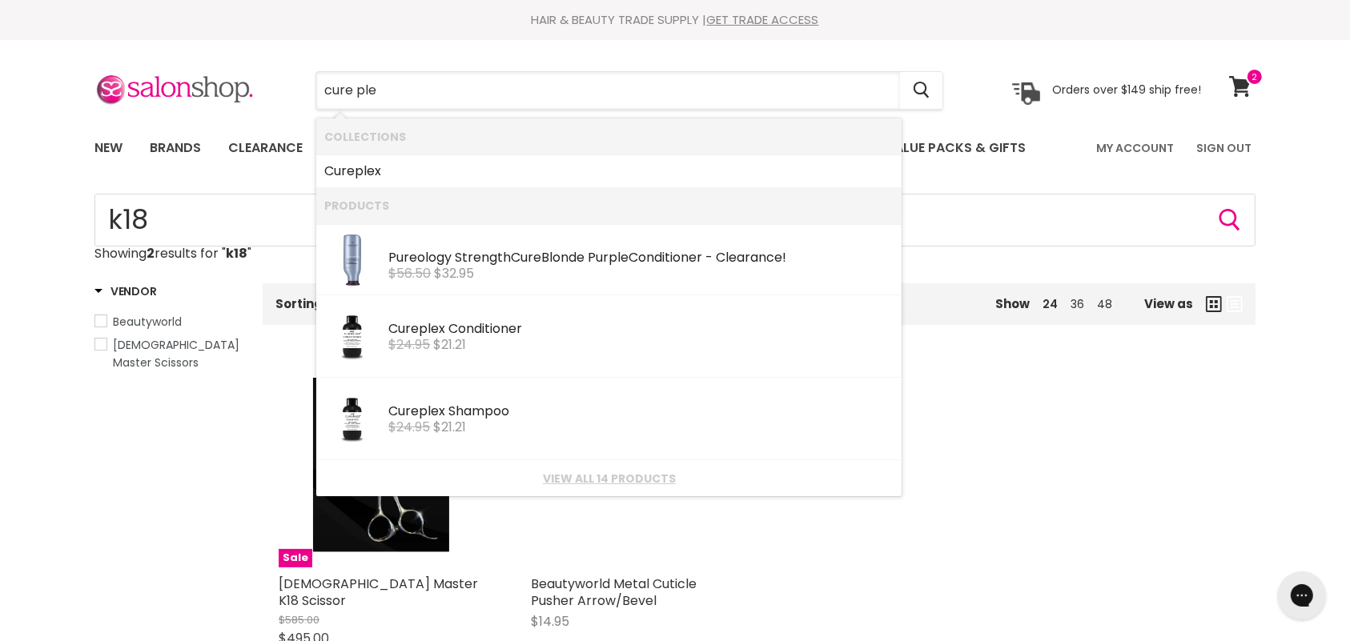
type input "cure plex"
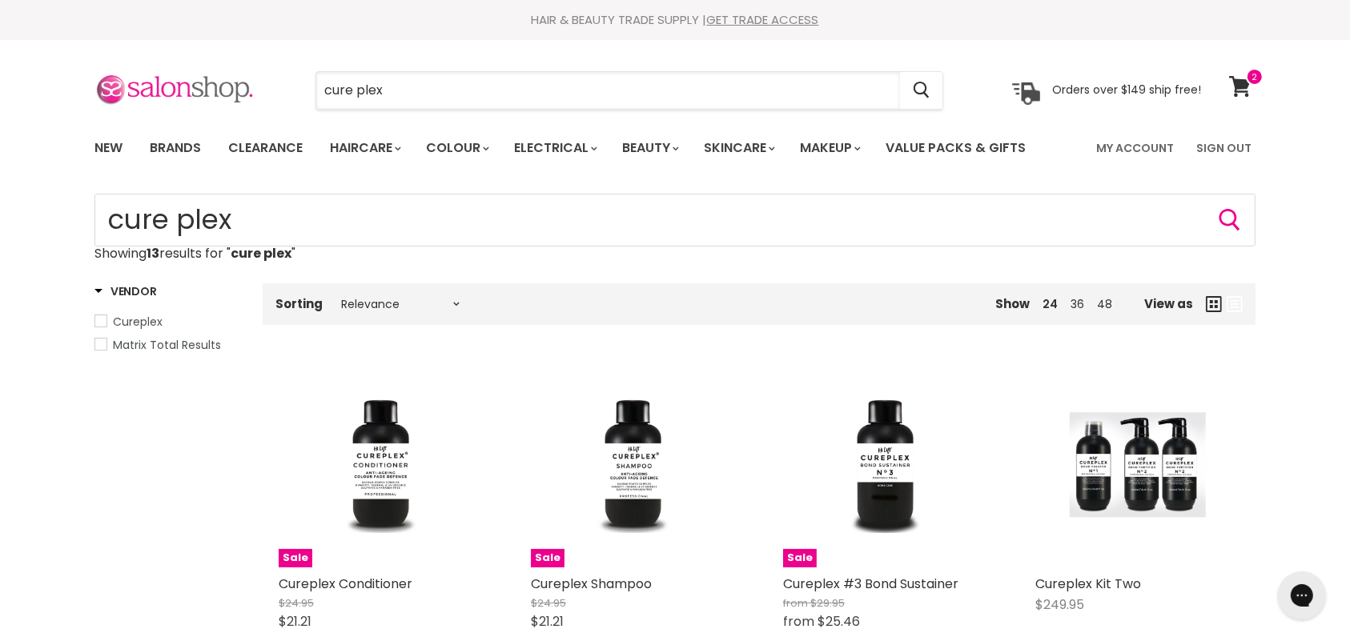
drag, startPoint x: 407, startPoint y: 88, endPoint x: 250, endPoint y: 101, distance: 157.4
click at [250, 101] on div "cure plex Cancel Orders over $149 ship free!" at bounding box center [647, 90] width 1106 height 37
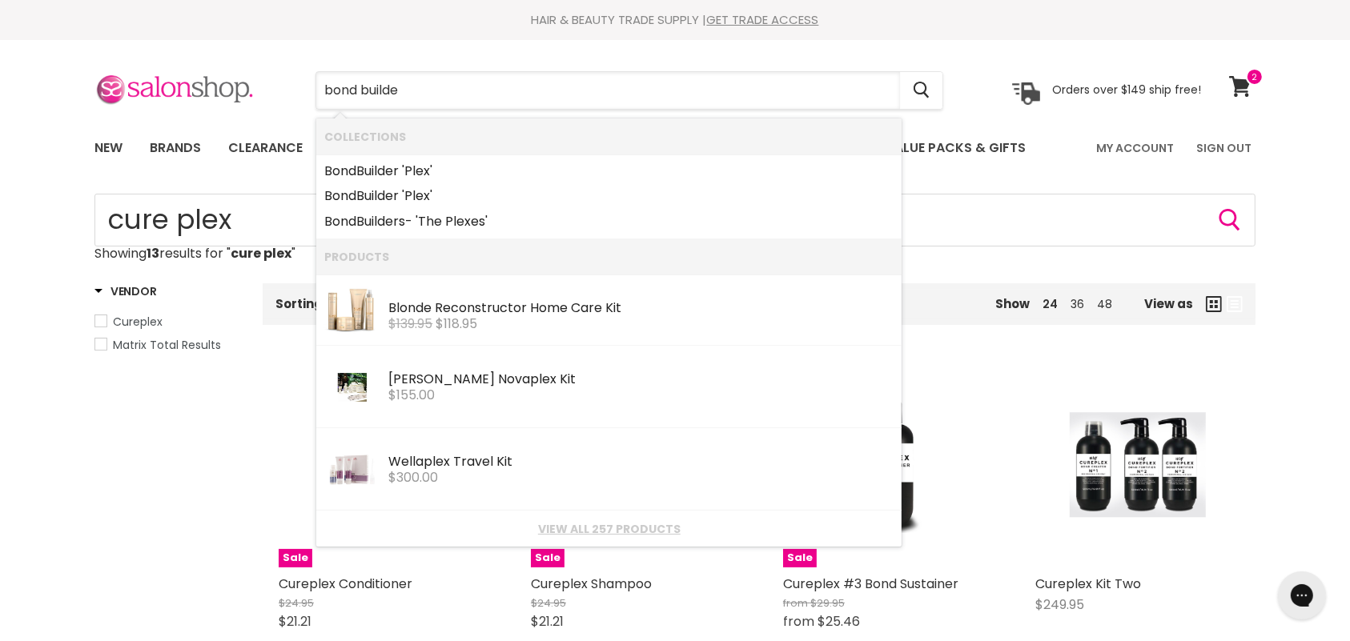
type input "bond builder"
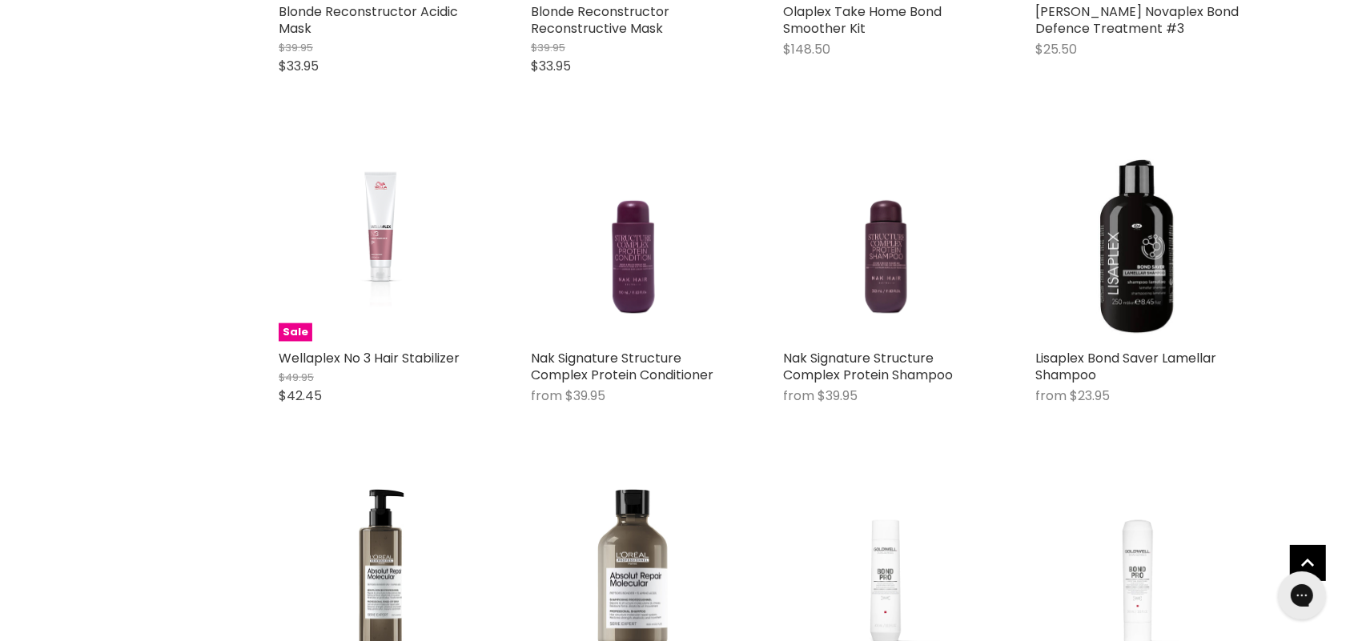
scroll to position [1621, 0]
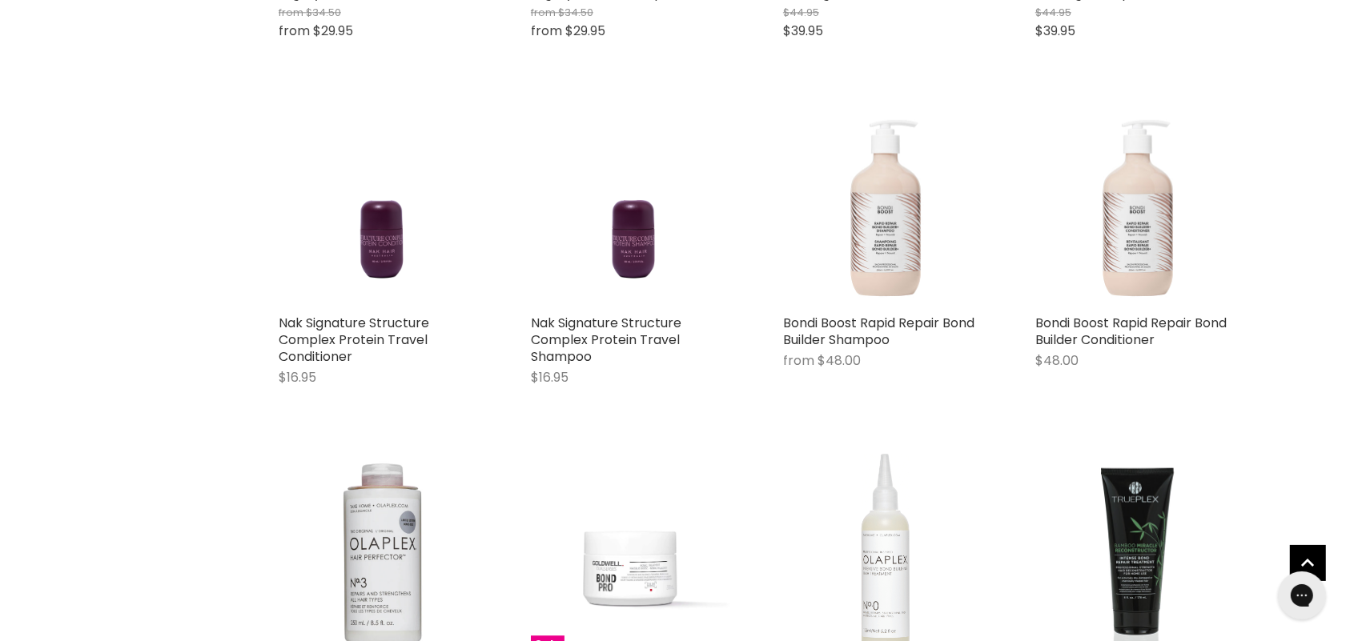
scroll to position [3773, 0]
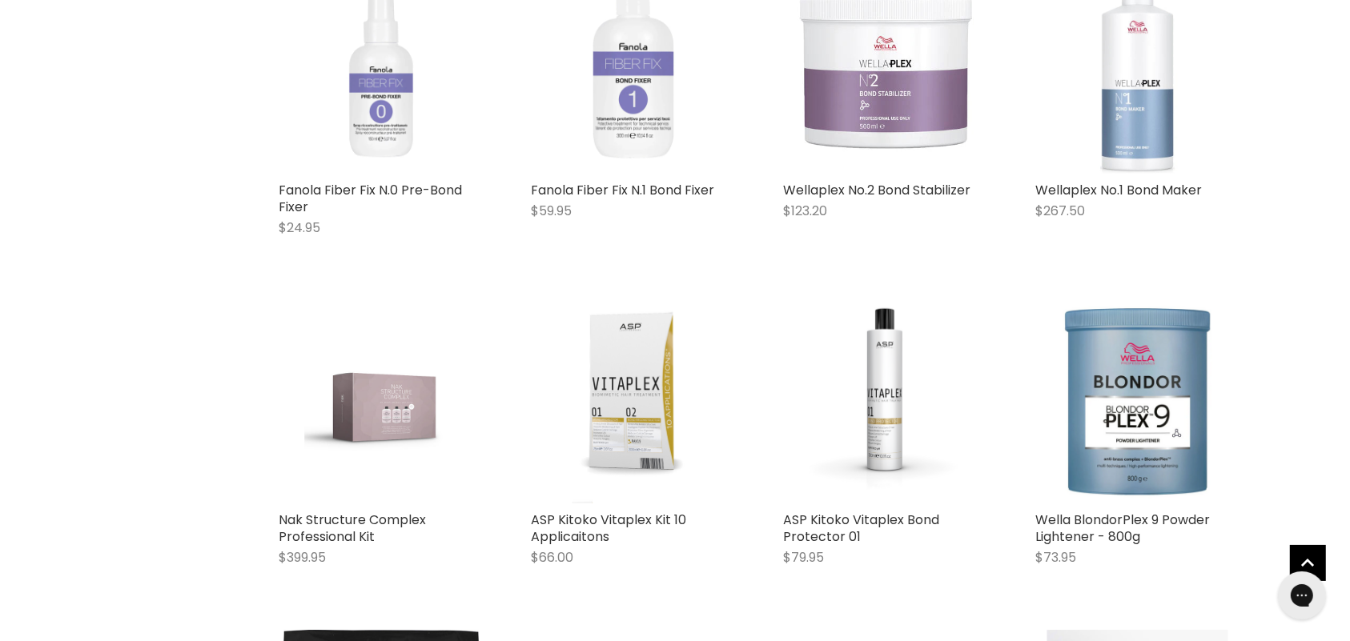
scroll to position [7622, 0]
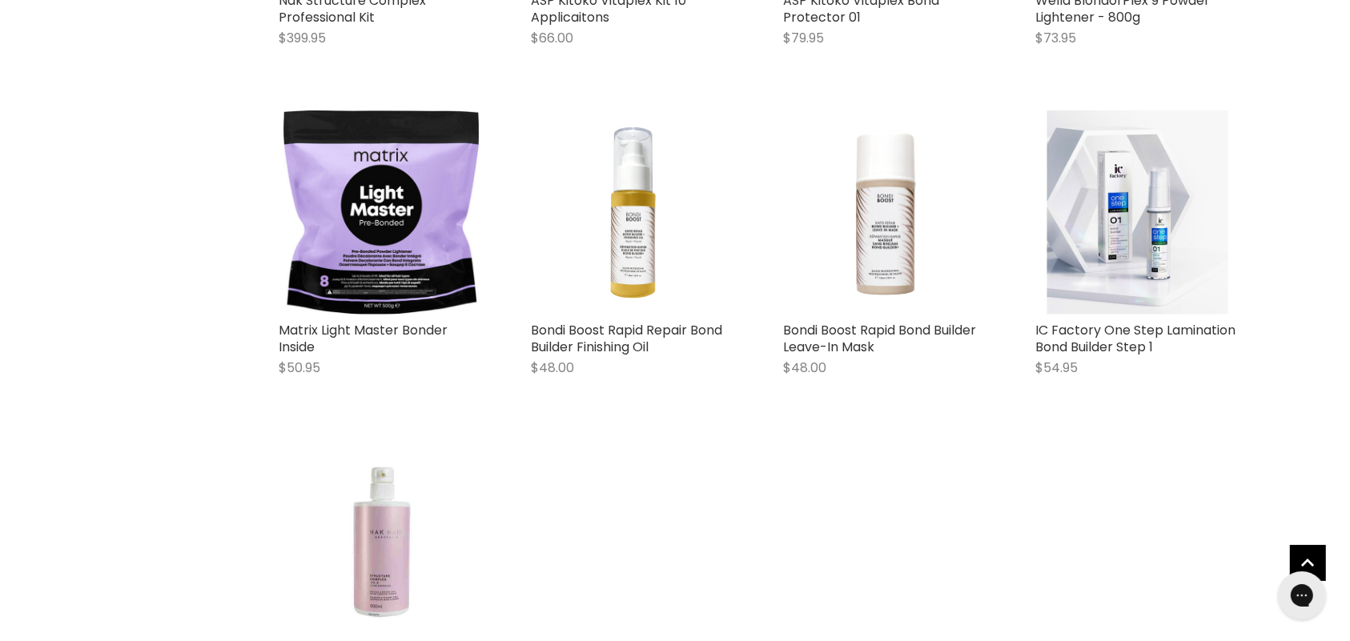
scroll to position [8139, 0]
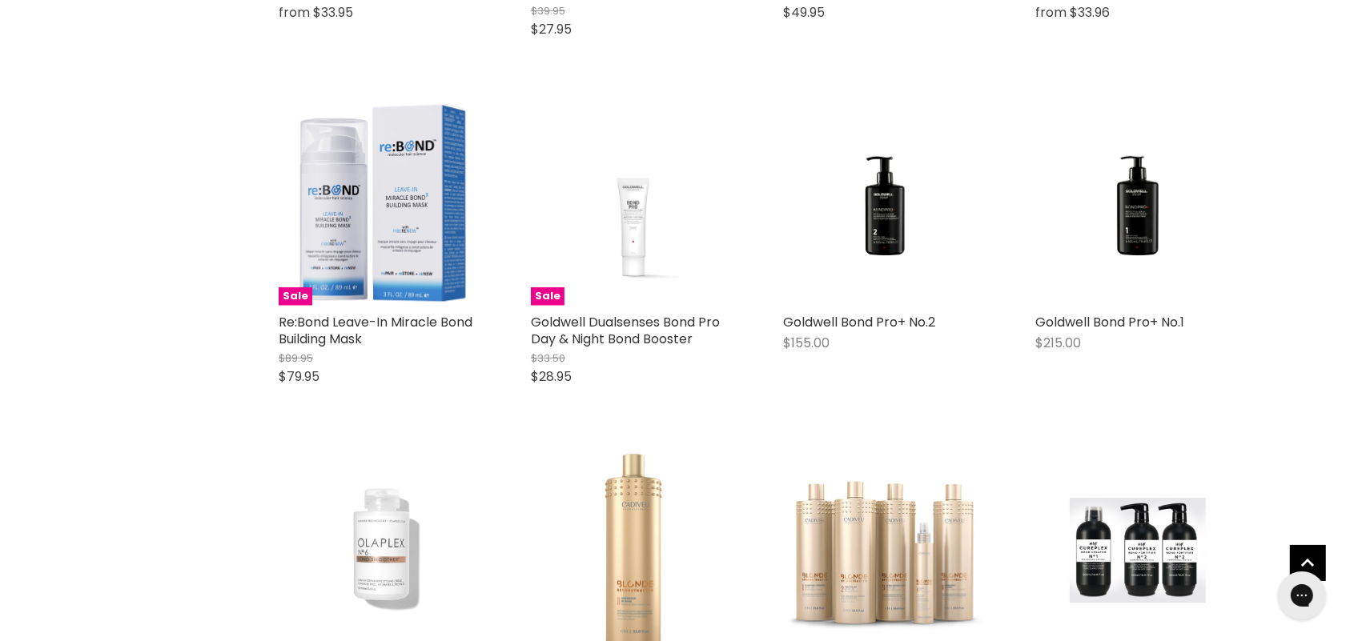
scroll to position [6145, 0]
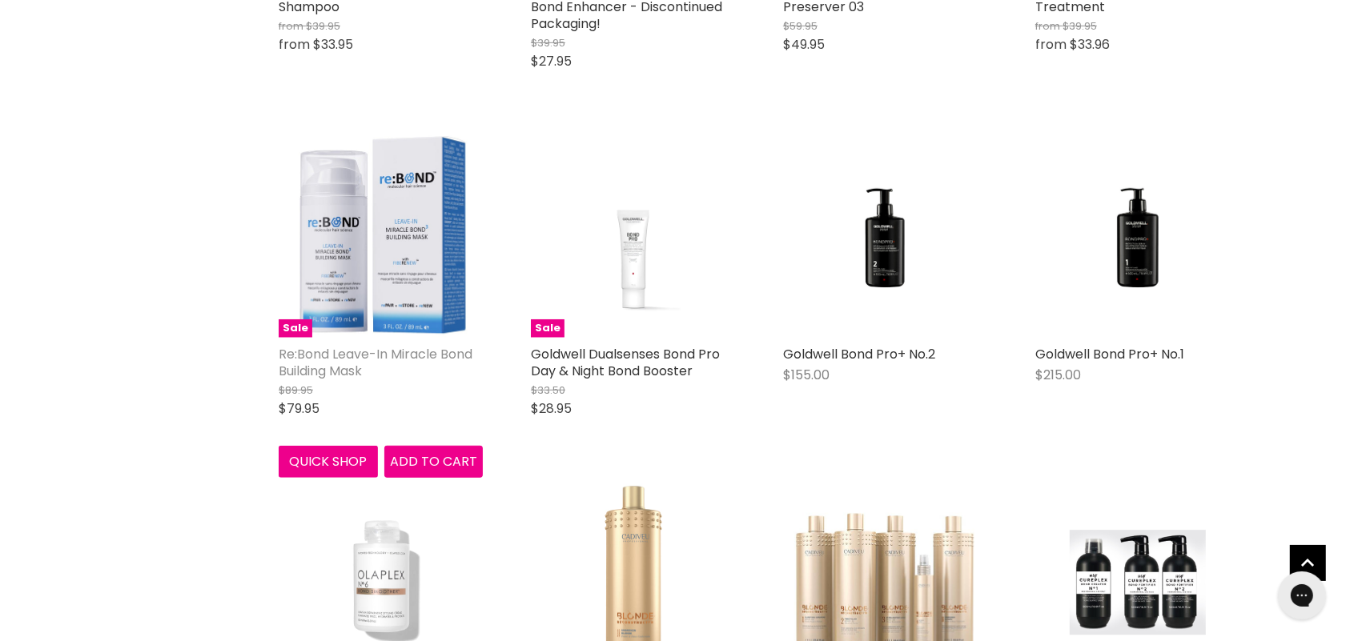
click at [403, 357] on link "Re:Bond Leave-In Miracle Bond Building Mask" at bounding box center [376, 362] width 194 height 35
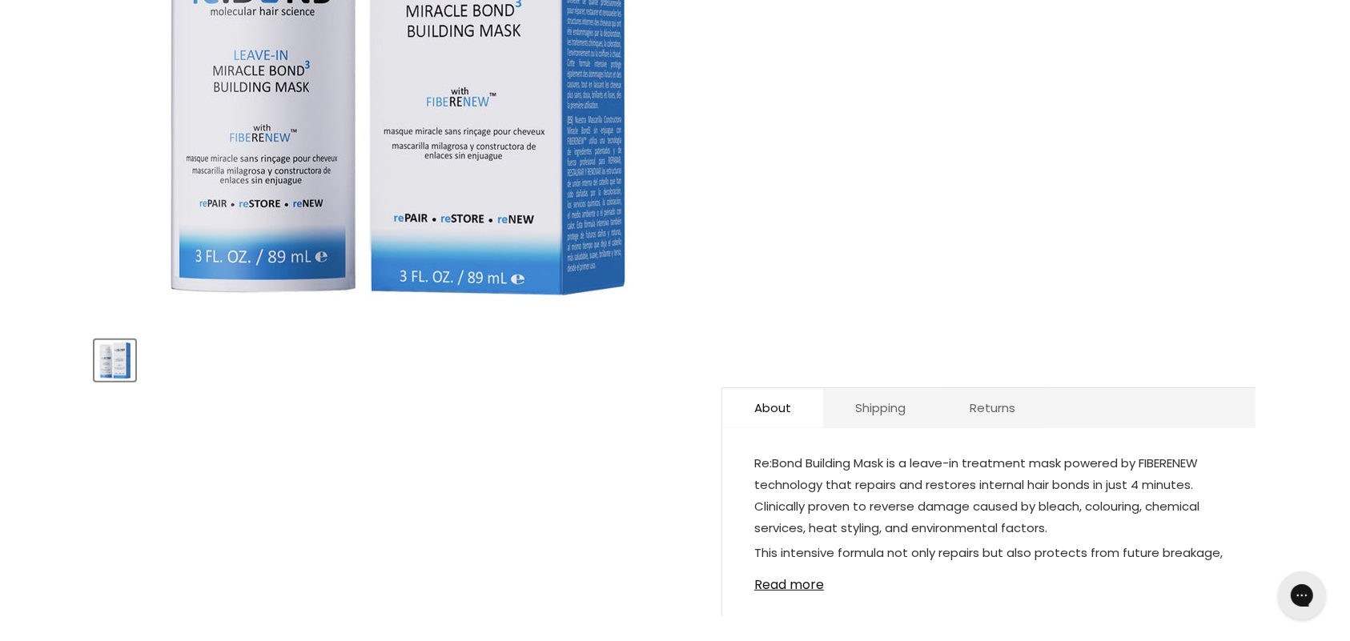
scroll to position [454, 0]
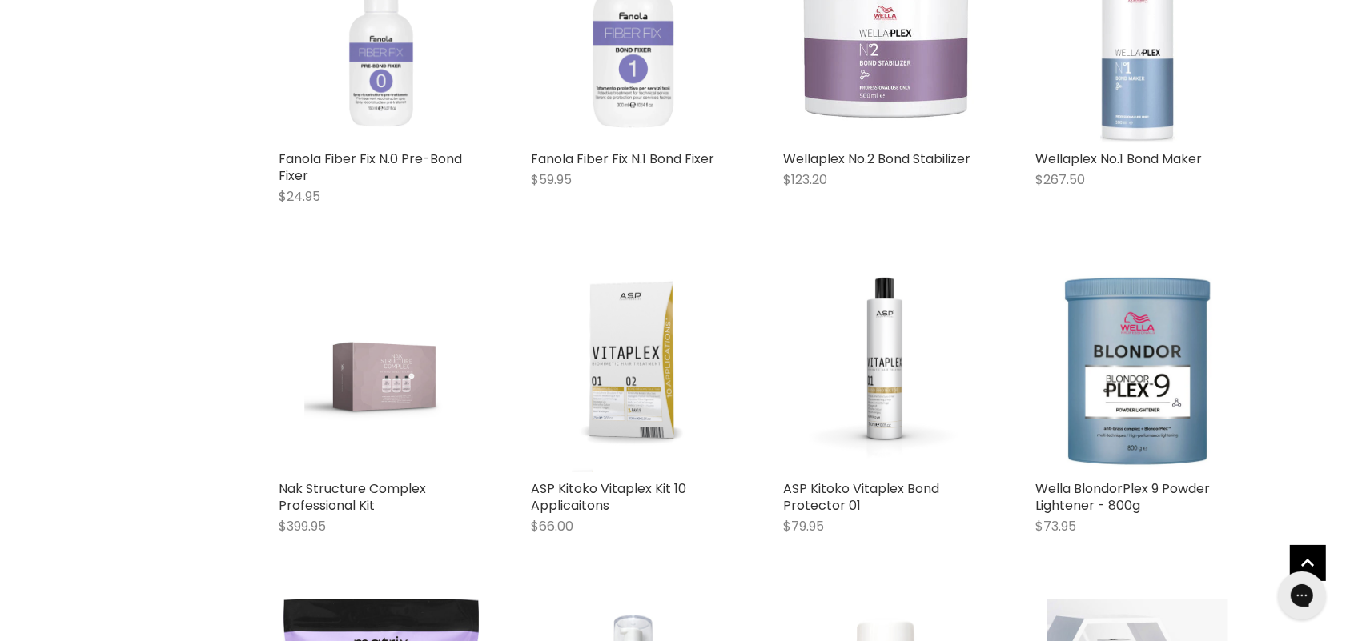
scroll to position [3521, 0]
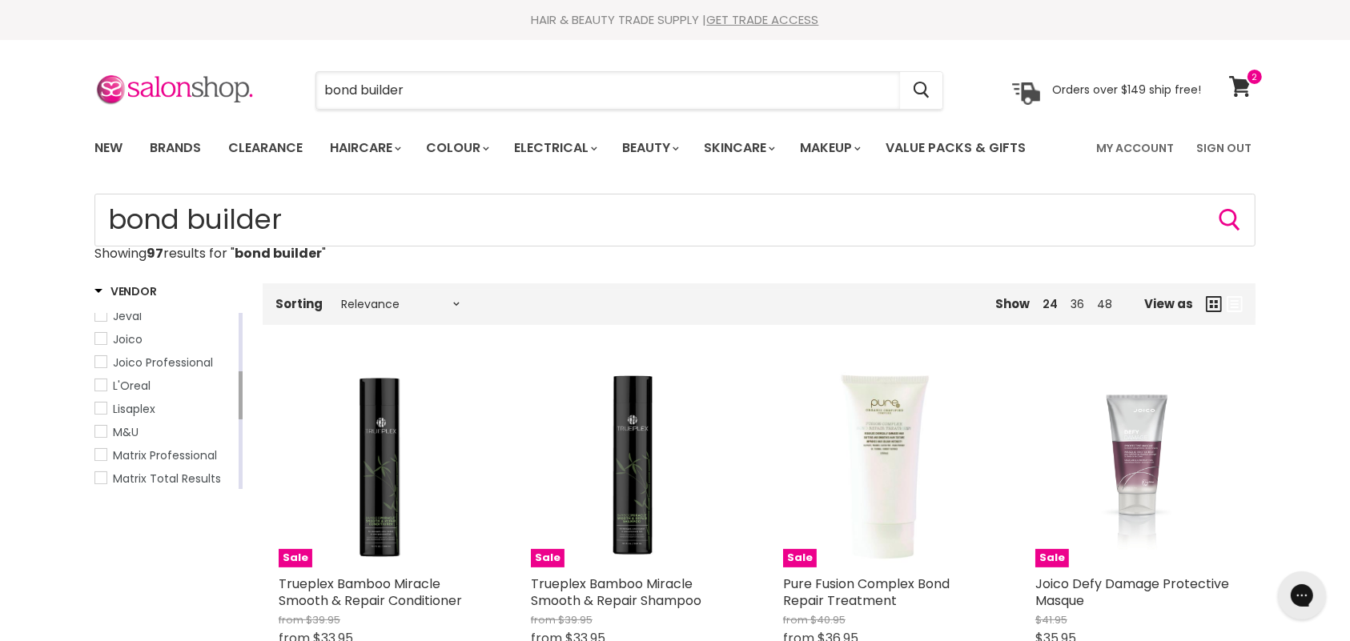
drag, startPoint x: 438, startPoint y: 98, endPoint x: 283, endPoint y: 76, distance: 156.9
click at [283, 76] on div "bond builder Cancel" at bounding box center [629, 90] width 709 height 37
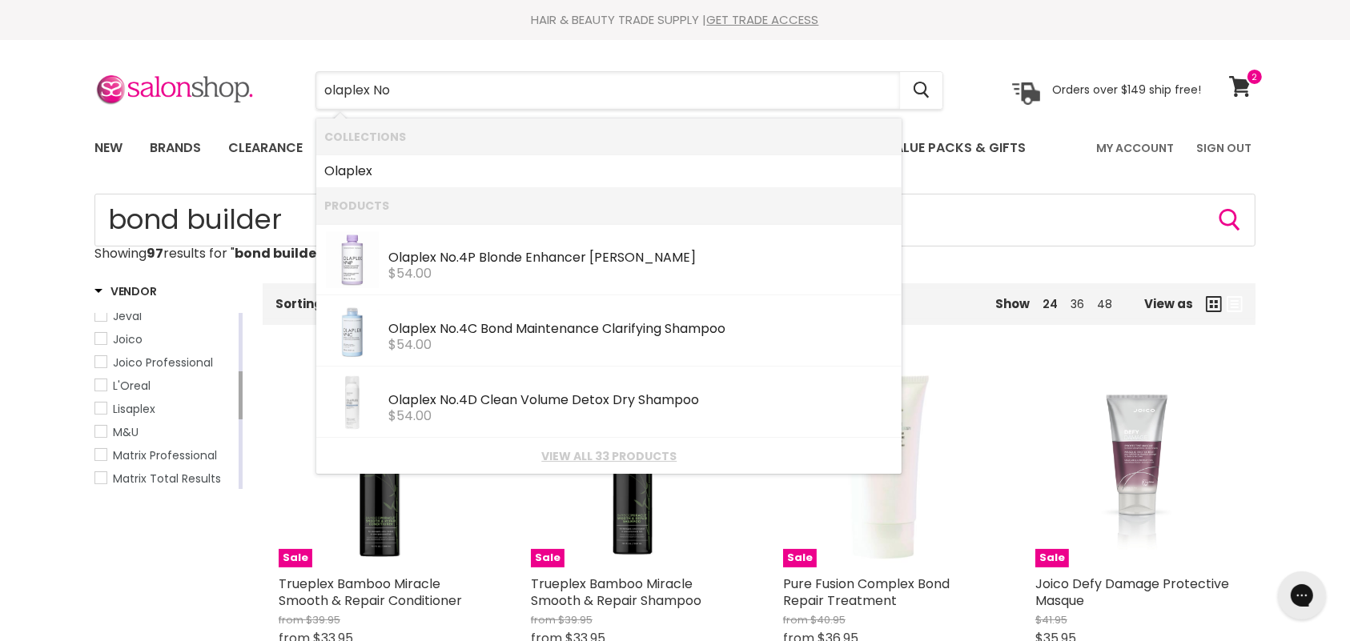
type input "olaplex No 1"
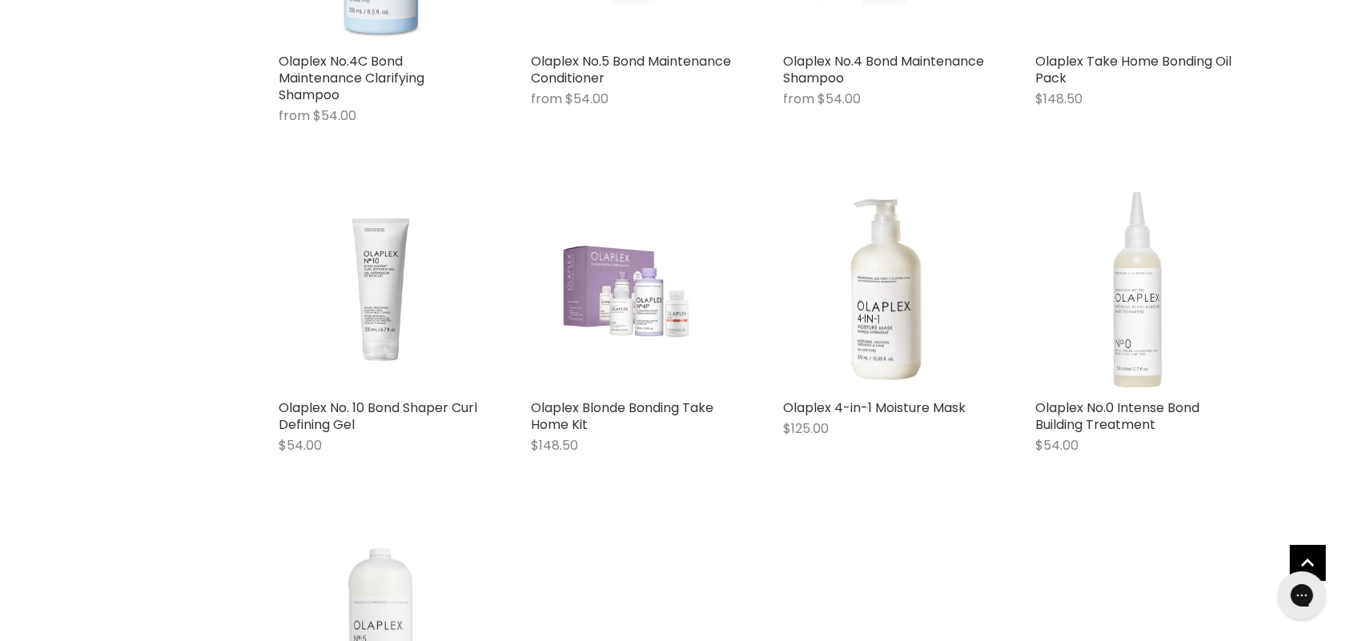
scroll to position [526, 0]
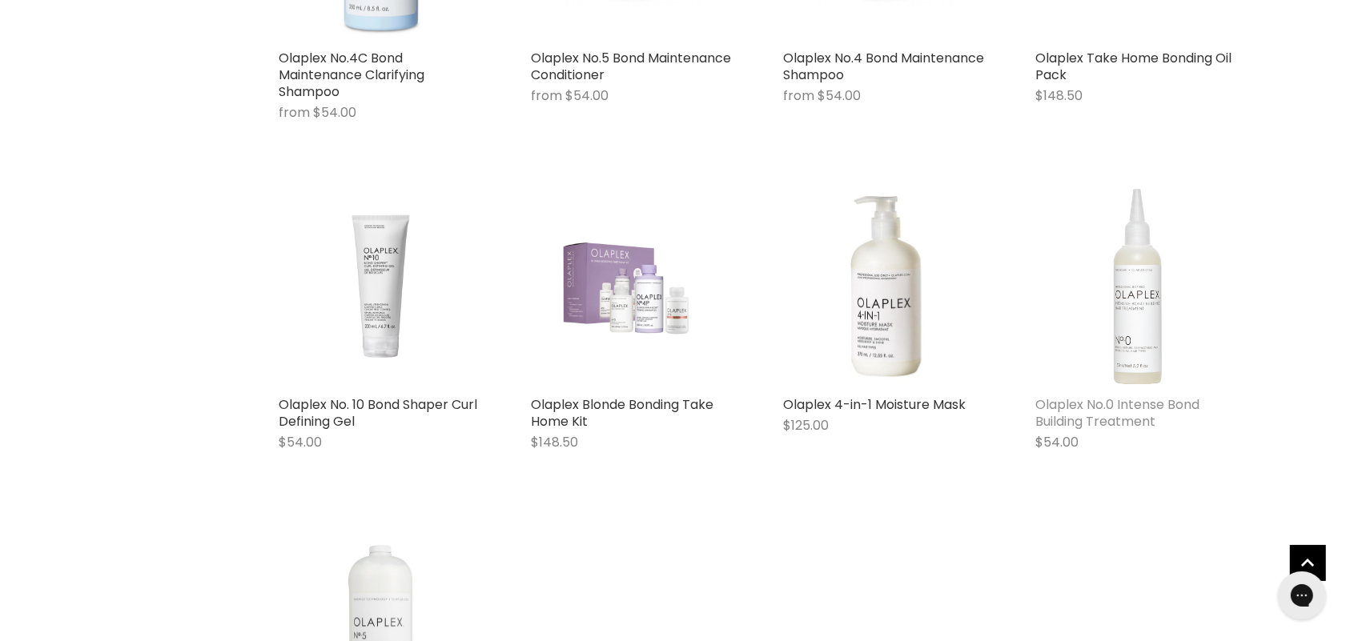
click at [1122, 423] on link "Olaplex No.0 Intense Bond Building Treatment" at bounding box center [1117, 413] width 164 height 35
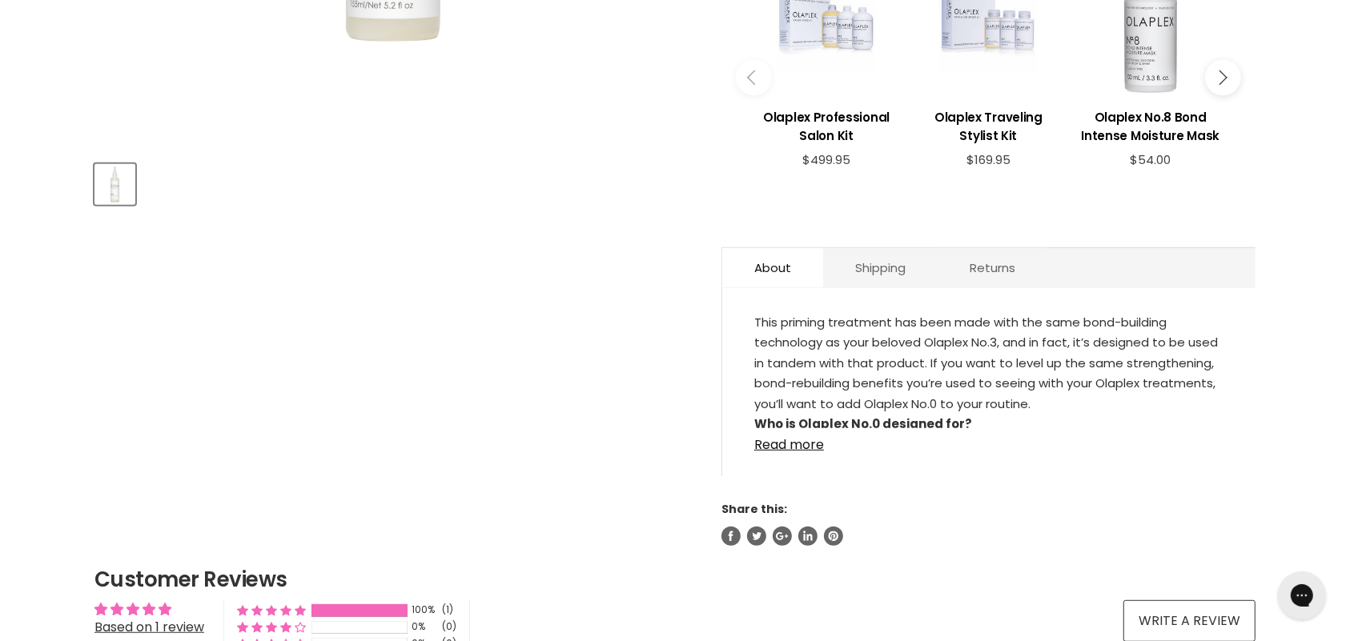
scroll to position [645, 0]
click at [798, 445] on link "Read more" at bounding box center [988, 439] width 469 height 24
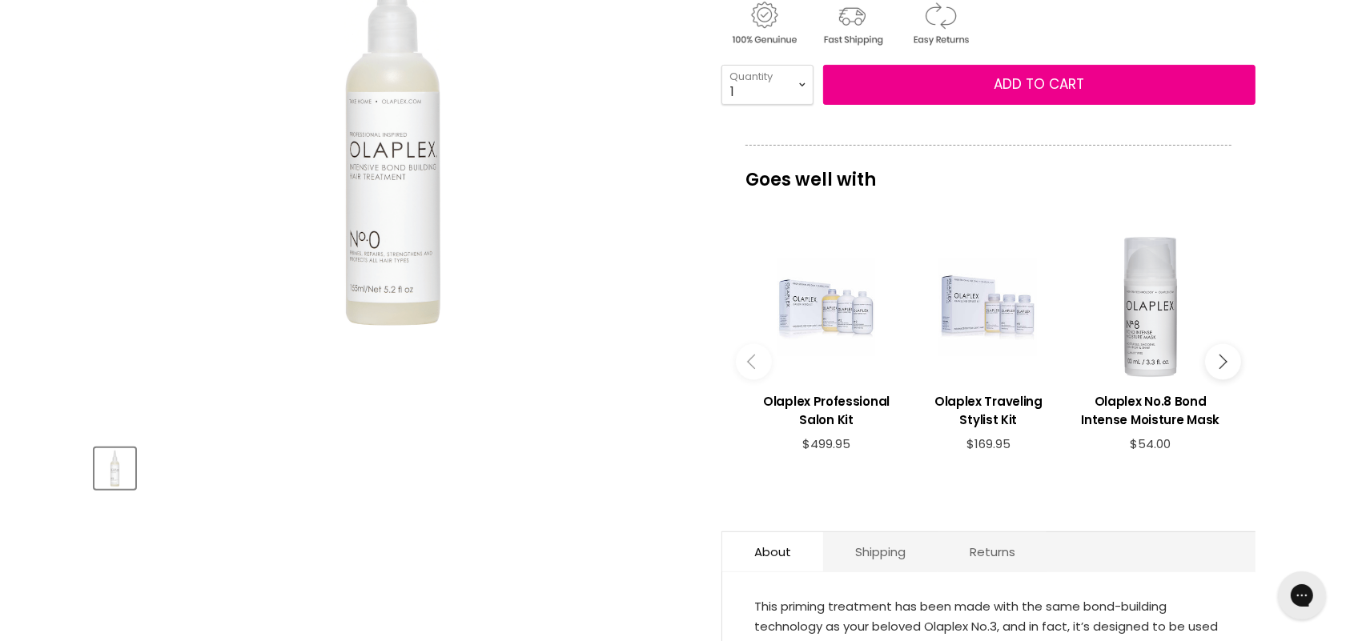
scroll to position [276, 0]
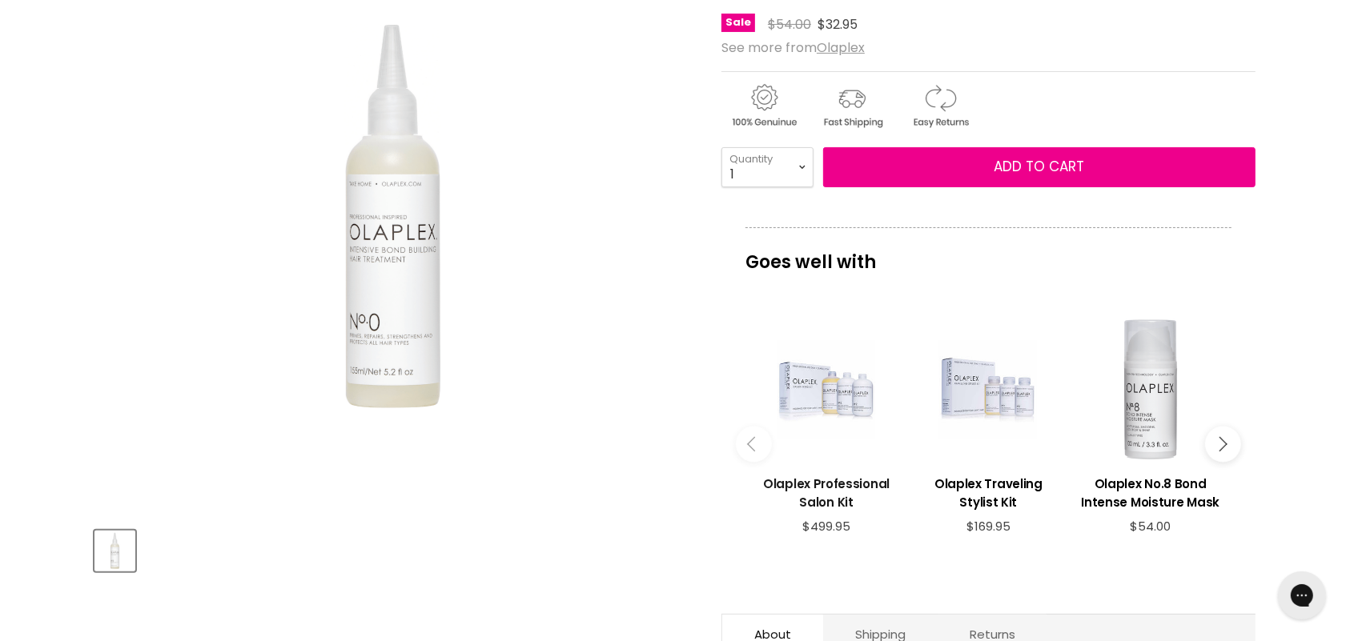
click at [829, 480] on h3 "Olaplex Professional Salon Kit" at bounding box center [826, 493] width 146 height 37
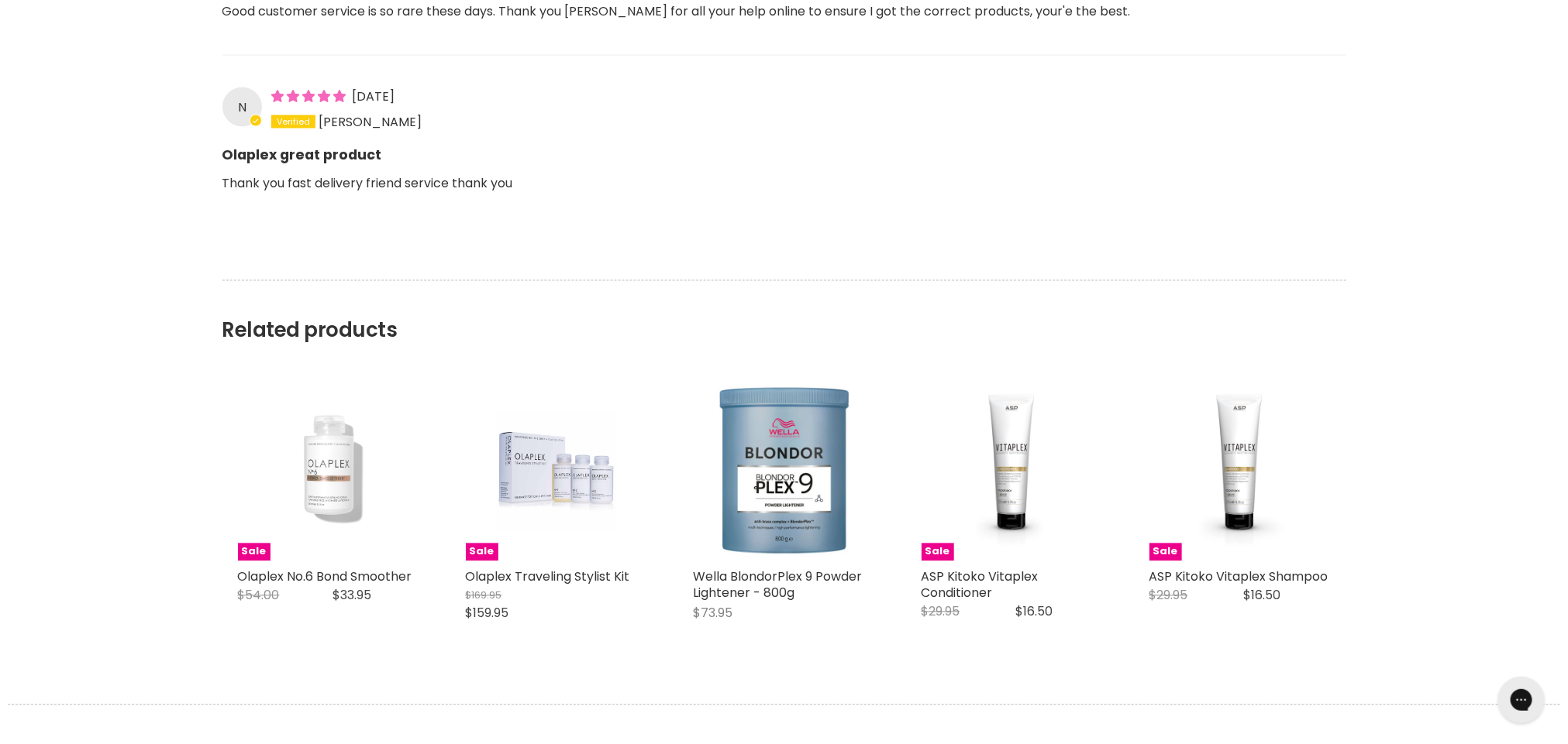
scroll to position [1445, 0]
